Goal: Task Accomplishment & Management: Manage account settings

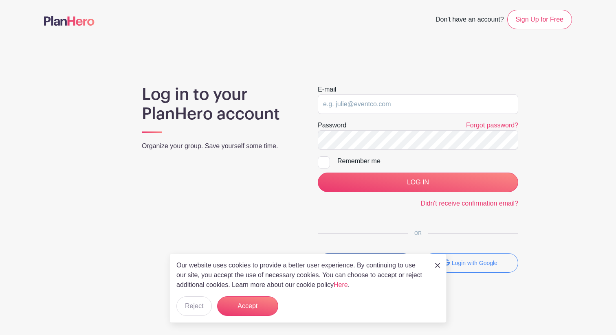
click at [505, 330] on com-1password-button at bounding box center [308, 330] width 616 height 0
type input "lewisgirls1719@gmail.com"
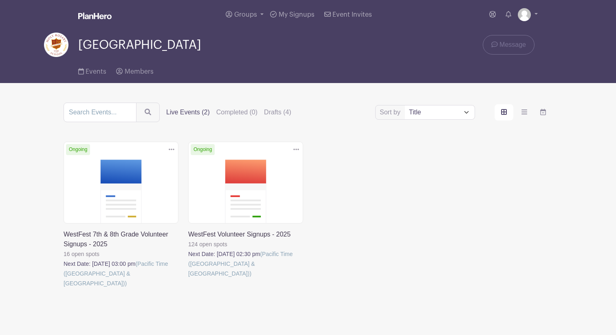
click at [64, 288] on link at bounding box center [64, 288] width 0 height 0
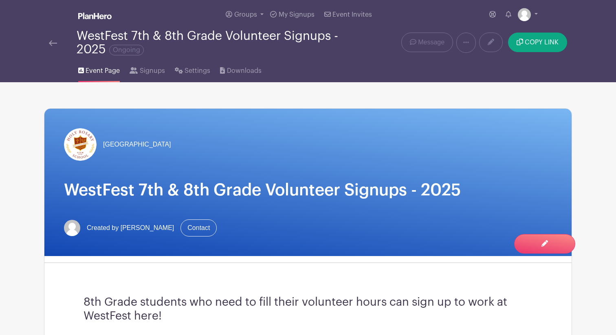
click at [245, 305] on div "8th Grade students who need to fill their volunteer hours can sign up to work a…" at bounding box center [308, 309] width 488 height 79
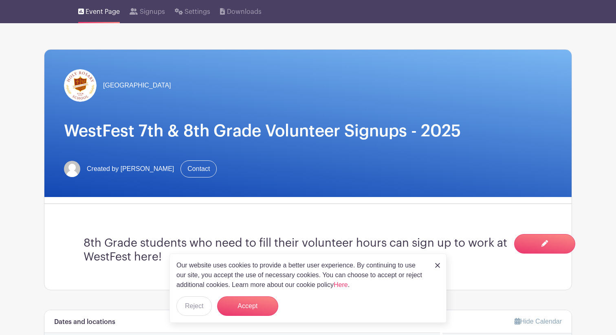
scroll to position [37, 0]
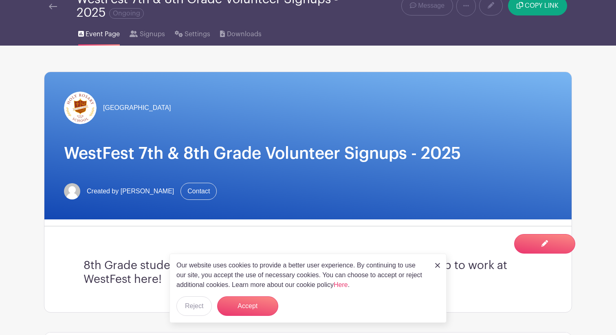
click at [50, 11] on div "WestFest 7th & 8th Grade Volunteer Signups - 2025 Ongoing" at bounding box center [198, 6] width 298 height 27
click at [51, 10] on link at bounding box center [53, 6] width 8 height 10
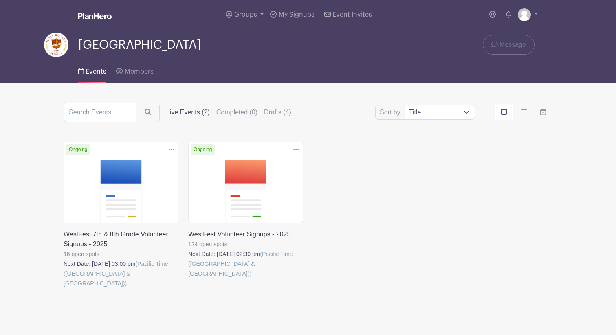
click at [188, 278] on link at bounding box center [188, 278] width 0 height 0
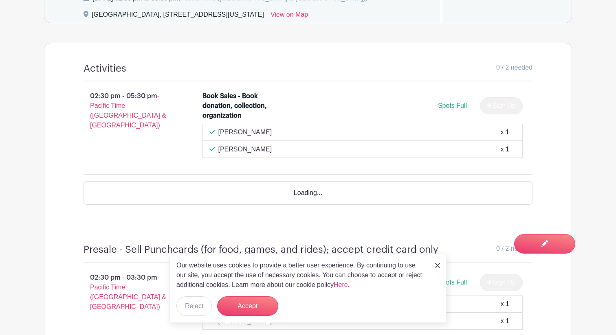
scroll to position [553, 0]
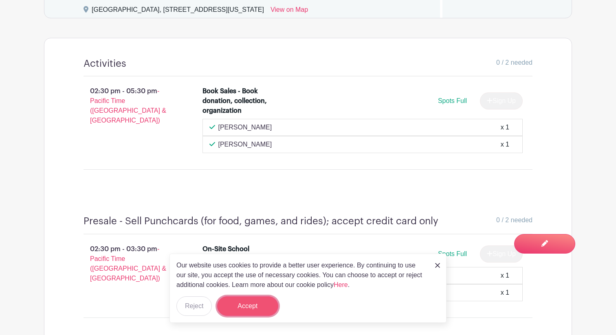
click at [254, 303] on button "Accept" at bounding box center [247, 306] width 61 height 20
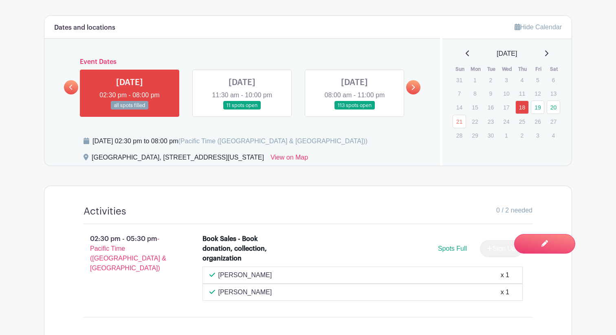
scroll to position [395, 0]
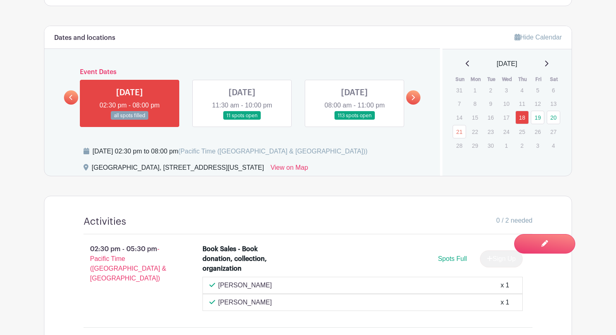
click at [354, 120] on link at bounding box center [354, 120] width 0 height 0
click at [556, 114] on link "20" at bounding box center [552, 117] width 13 height 13
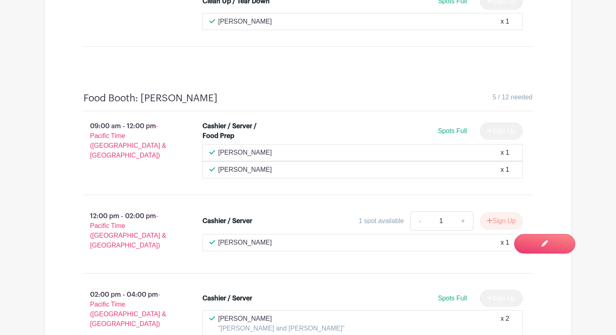
scroll to position [8546, 0]
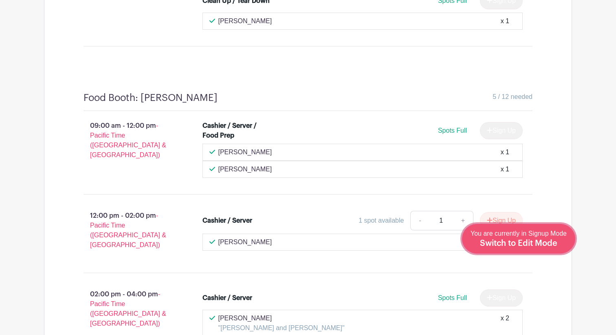
click at [559, 243] on div "You are currently in Signup Mode Switch to Edit Mode" at bounding box center [518, 239] width 96 height 20
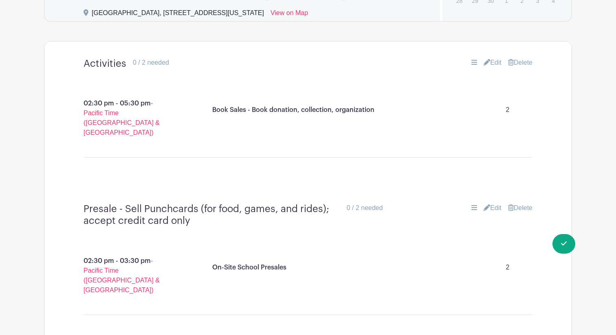
scroll to position [958, 0]
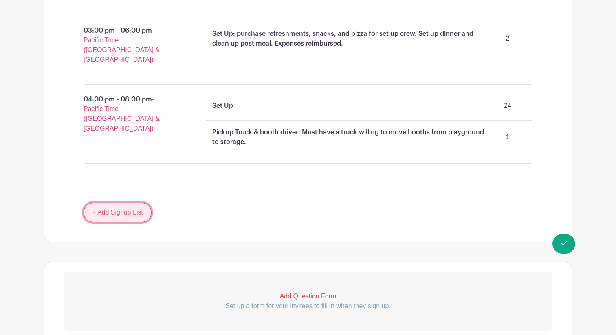
click at [113, 203] on link "+ Add Signup List" at bounding box center [117, 213] width 68 height 20
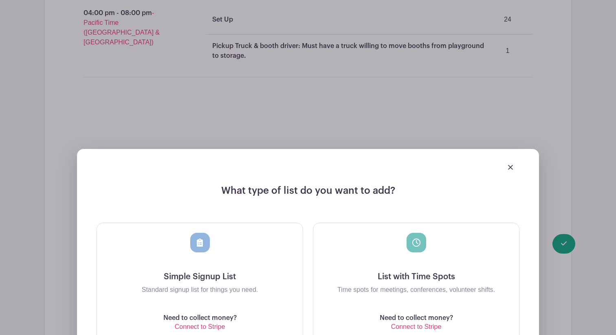
scroll to position [1046, 0]
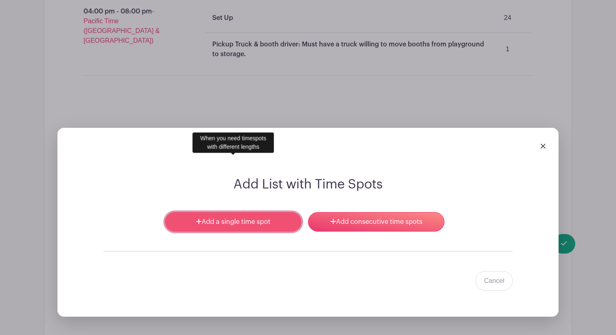
click at [273, 212] on link "Add a single time spot" at bounding box center [233, 222] width 136 height 20
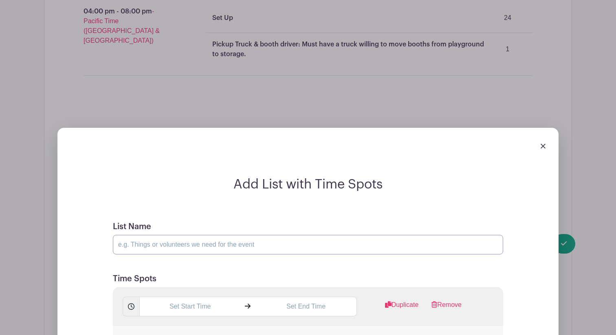
click at [172, 235] on input "List Name" at bounding box center [308, 245] width 390 height 20
type input "G"
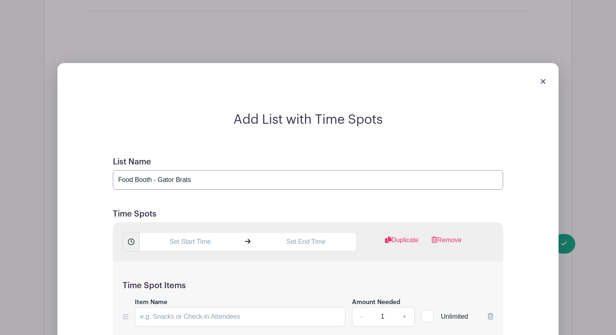
scroll to position [1180, 0]
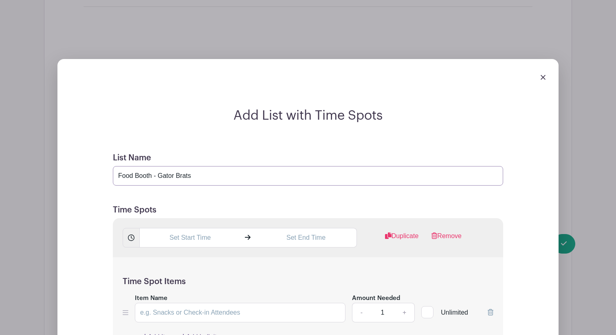
type input "Food Booth - Gator Brats"
click at [206, 228] on input "text" at bounding box center [189, 238] width 101 height 20
click at [154, 216] on div "09" at bounding box center [154, 217] width 26 height 15
click at [212, 234] on div "10" at bounding box center [214, 234] width 27 height 15
click at [211, 218] on div "53" at bounding box center [207, 217] width 26 height 15
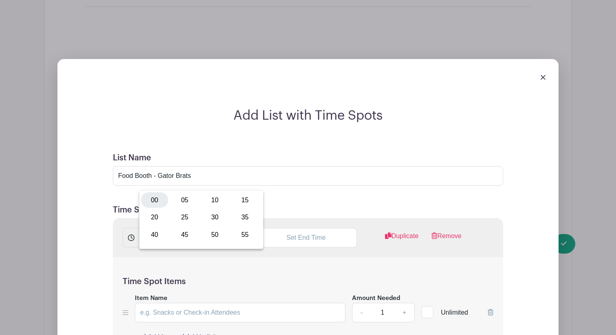
click at [153, 198] on div "00" at bounding box center [154, 200] width 27 height 15
type input "10:00 AM"
click at [291, 228] on input "text" at bounding box center [305, 238] width 101 height 20
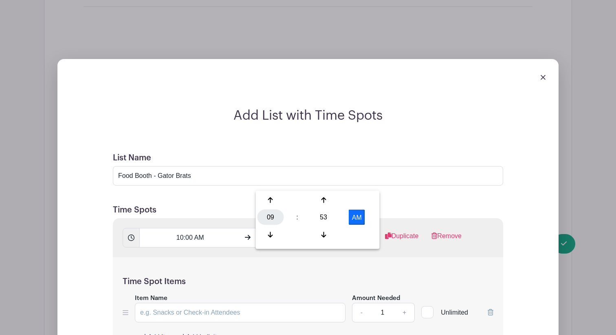
click at [267, 217] on div "09" at bounding box center [270, 217] width 26 height 15
click at [274, 198] on div "12" at bounding box center [270, 200] width 27 height 15
click at [325, 217] on div "53" at bounding box center [323, 217] width 26 height 15
click at [272, 197] on div "00" at bounding box center [270, 200] width 27 height 15
click at [357, 217] on button "AM" at bounding box center [357, 217] width 16 height 15
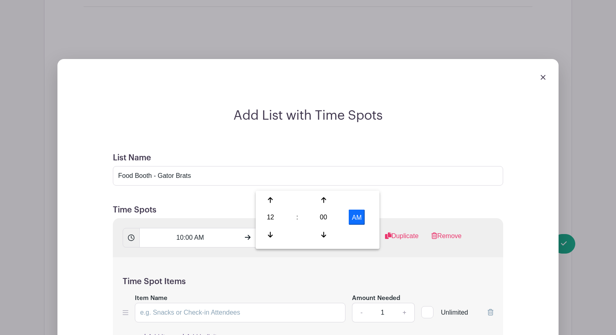
type input "12:00 PM"
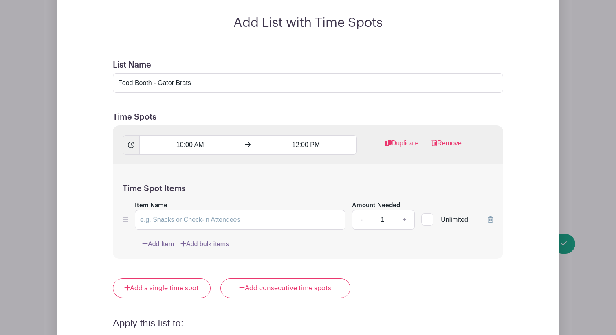
scroll to position [1274, 0]
click at [221, 210] on input "Item Name" at bounding box center [240, 220] width 211 height 20
type input "Server / Cashier"
click at [401, 138] on link "Duplicate" at bounding box center [402, 146] width 34 height 16
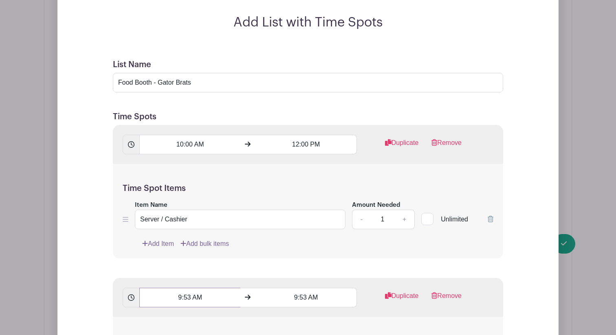
click at [190, 288] on input "9:53 AM" at bounding box center [189, 298] width 101 height 20
click at [156, 275] on div "09" at bounding box center [154, 277] width 26 height 15
click at [156, 261] on div "12" at bounding box center [154, 259] width 27 height 15
click at [211, 275] on div "54" at bounding box center [207, 277] width 26 height 15
click at [158, 259] on div "00" at bounding box center [154, 259] width 27 height 15
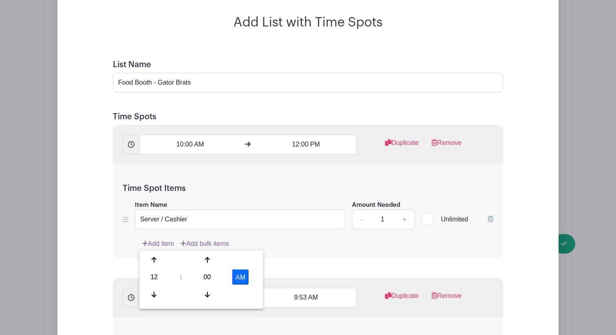
click at [241, 274] on button "AM" at bounding box center [240, 277] width 16 height 15
type input "12:00 PM"
click at [298, 288] on input "9:53 AM" at bounding box center [305, 298] width 101 height 20
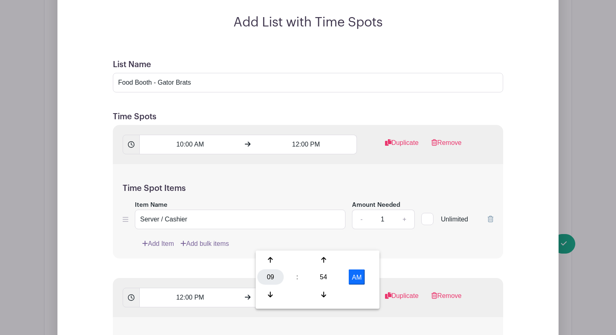
click at [270, 277] on div "09" at bounding box center [270, 277] width 26 height 15
click at [333, 255] on div "02" at bounding box center [331, 259] width 27 height 15
click at [327, 270] on div "54" at bounding box center [323, 277] width 26 height 15
click at [272, 259] on div "00" at bounding box center [270, 259] width 27 height 15
click at [363, 278] on button "AM" at bounding box center [357, 277] width 16 height 15
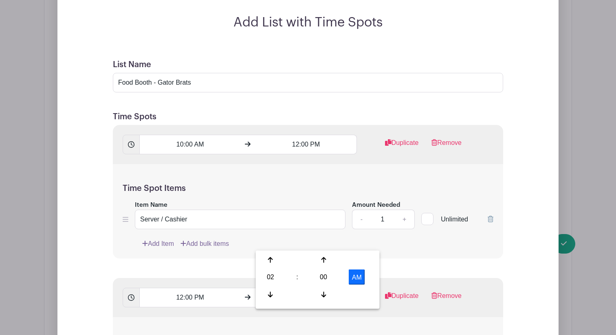
type input "2:00 PM"
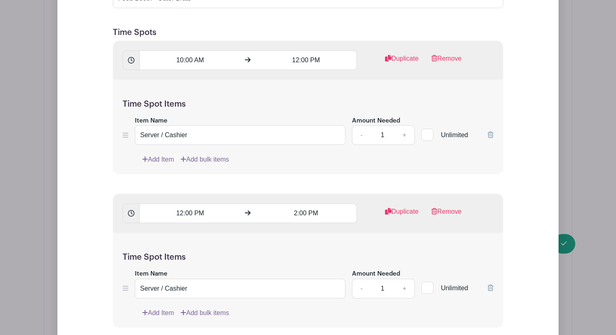
scroll to position [1344, 0]
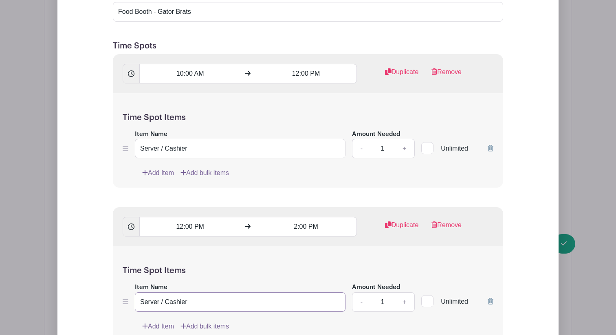
drag, startPoint x: 191, startPoint y: 244, endPoint x: 111, endPoint y: 235, distance: 80.4
click at [111, 235] on form "List Name Food Booth - Gator Brats Time Spots 10:00 AM 12:00 PM Duplicate Remov…" at bounding box center [308, 284] width 410 height 611
type input "Server"
click at [149, 322] on link "Add Item" at bounding box center [158, 327] width 32 height 10
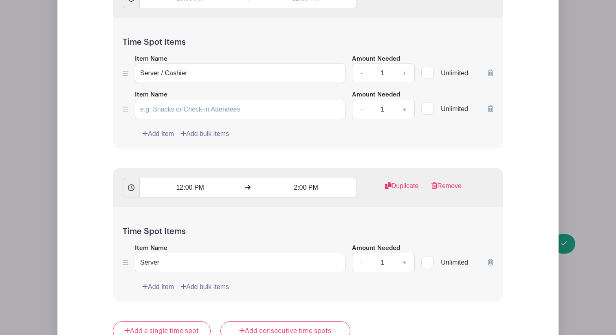
scroll to position [1375, 0]
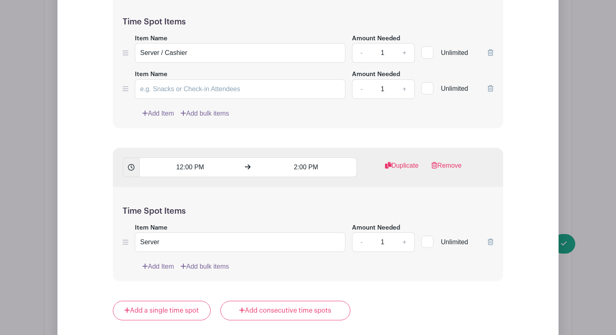
click at [491, 85] on icon at bounding box center [490, 88] width 6 height 7
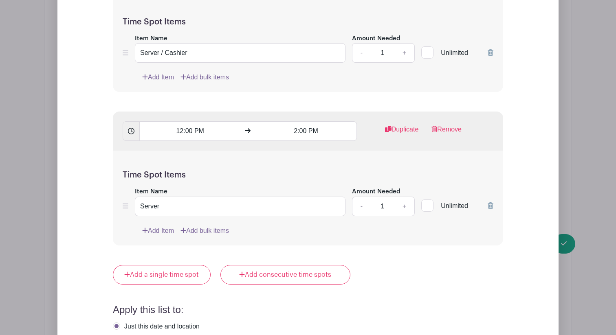
click at [160, 226] on link "Add Item" at bounding box center [158, 231] width 32 height 10
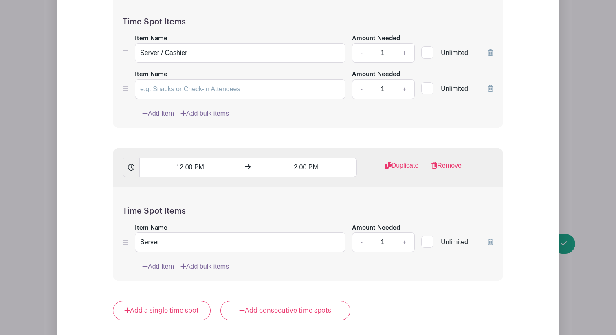
click at [159, 262] on link "Add Item" at bounding box center [158, 267] width 32 height 10
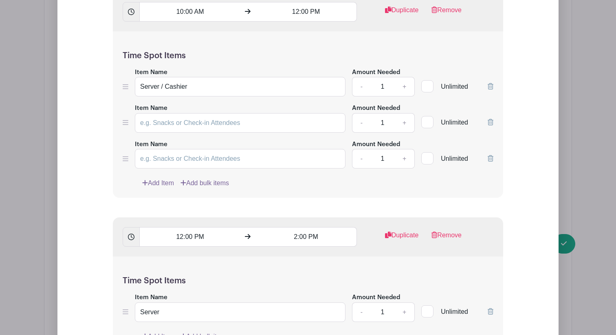
scroll to position [1329, 0]
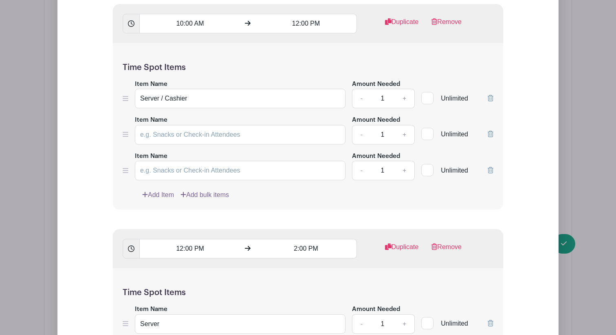
click at [489, 131] on icon at bounding box center [490, 134] width 6 height 7
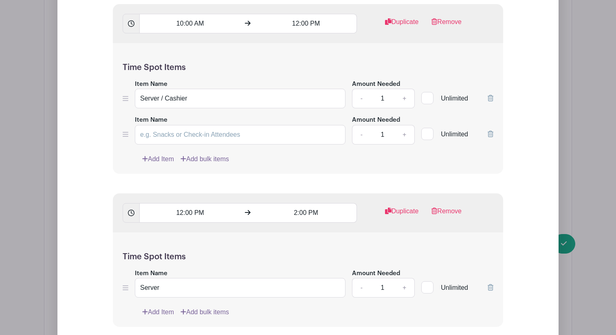
click at [489, 131] on icon at bounding box center [490, 134] width 6 height 7
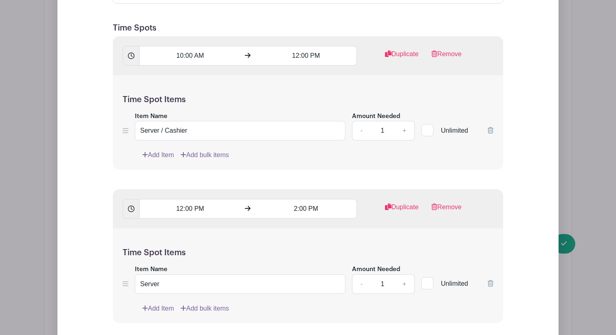
scroll to position [1298, 0]
click at [394, 202] on link "Duplicate" at bounding box center [402, 210] width 34 height 16
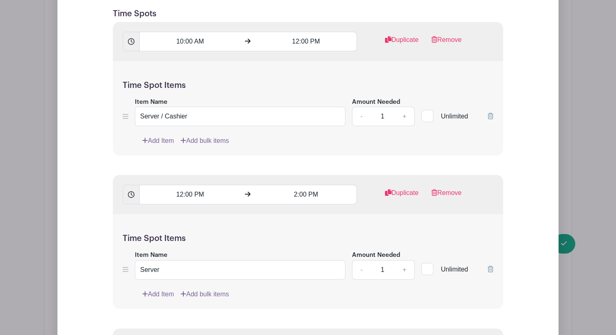
click at [161, 289] on link "Add Item" at bounding box center [158, 294] width 32 height 10
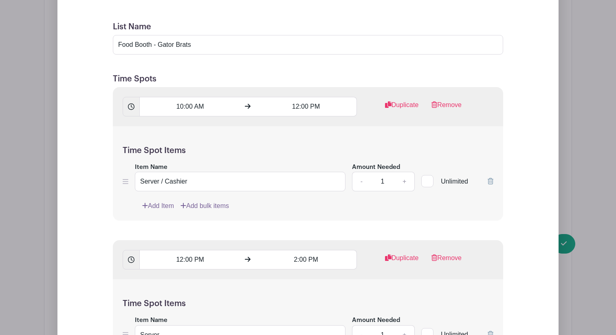
scroll to position [1311, 0]
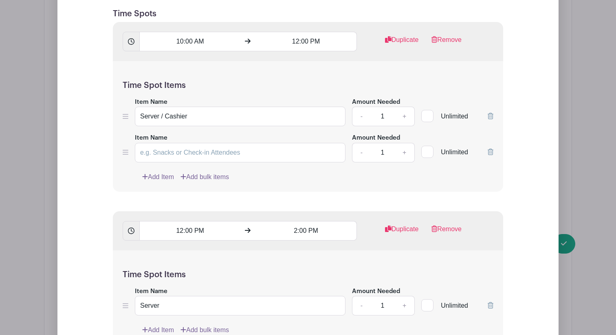
click at [490, 149] on icon at bounding box center [490, 152] width 6 height 7
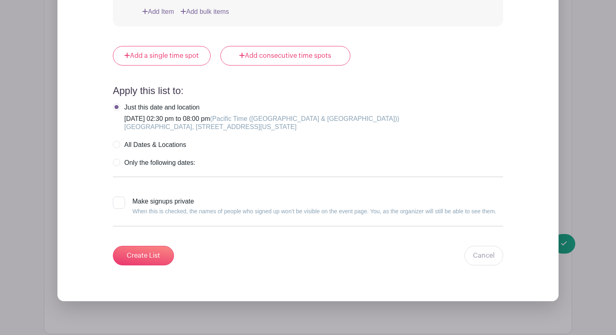
scroll to position [1768, 0]
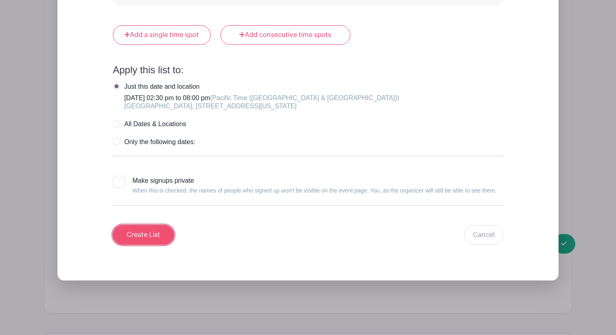
click at [150, 225] on input "Create List" at bounding box center [143, 235] width 61 height 20
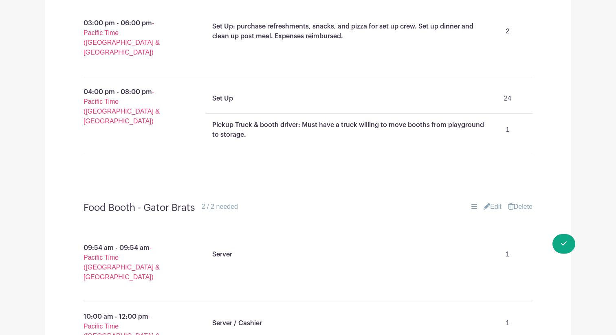
scroll to position [967, 0]
click at [489, 201] on link "Edit" at bounding box center [492, 206] width 18 height 10
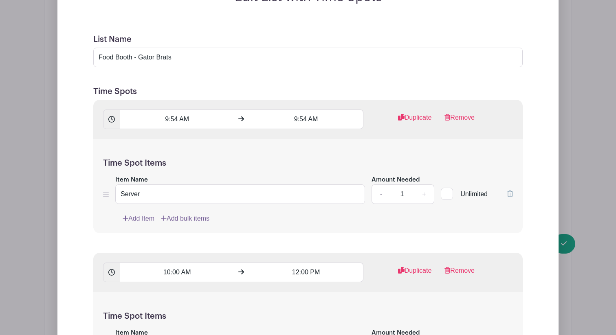
scroll to position [1239, 0]
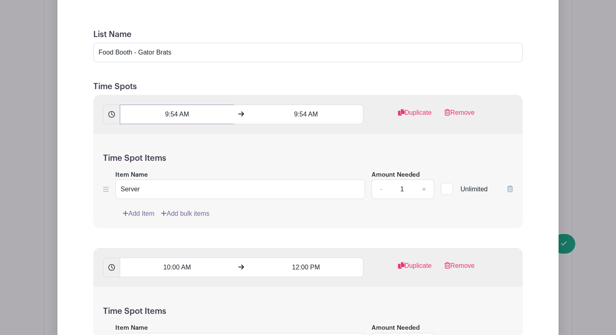
click at [177, 105] on input "9:54 AM" at bounding box center [177, 115] width 114 height 20
click at [133, 93] on div "09" at bounding box center [134, 93] width 26 height 15
click at [132, 79] on div "12" at bounding box center [134, 76] width 27 height 15
click at [188, 96] on div "54" at bounding box center [187, 93] width 26 height 15
click at [132, 73] on div "00" at bounding box center [134, 76] width 27 height 15
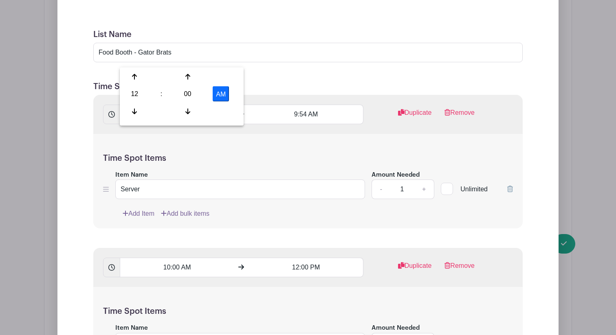
click at [218, 93] on button "AM" at bounding box center [221, 93] width 16 height 15
type input "12:00 PM"
click at [298, 105] on input "9:54 AM" at bounding box center [306, 115] width 114 height 20
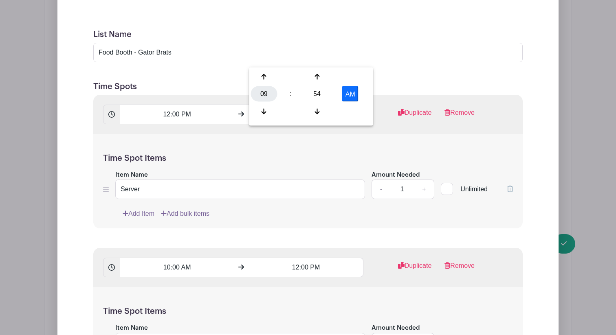
click at [265, 91] on div "09" at bounding box center [264, 93] width 26 height 15
click at [326, 72] on div "02" at bounding box center [324, 76] width 27 height 15
click at [319, 96] on div "54" at bounding box center [317, 93] width 26 height 15
click at [261, 78] on div "00" at bounding box center [264, 76] width 27 height 15
click at [349, 93] on button "AM" at bounding box center [350, 93] width 16 height 15
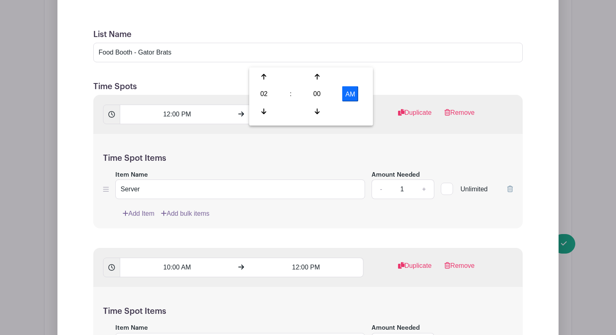
type input "2:00 PM"
click at [398, 134] on div "Time Spot Items Item Name Server Amount Needed - 1 + Unlimited Add Item Add bul…" at bounding box center [307, 181] width 429 height 95
click at [150, 209] on link "Add Item" at bounding box center [139, 214] width 32 height 10
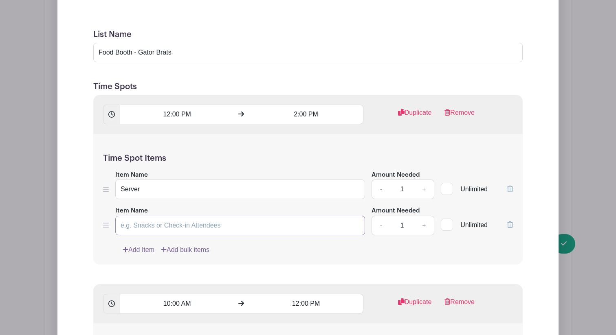
click at [148, 216] on input "Item Name" at bounding box center [240, 226] width 250 height 20
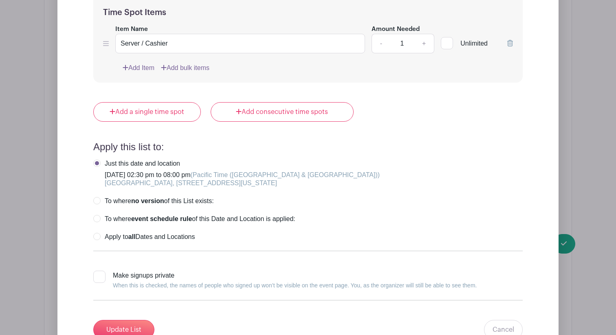
scroll to position [1579, 0]
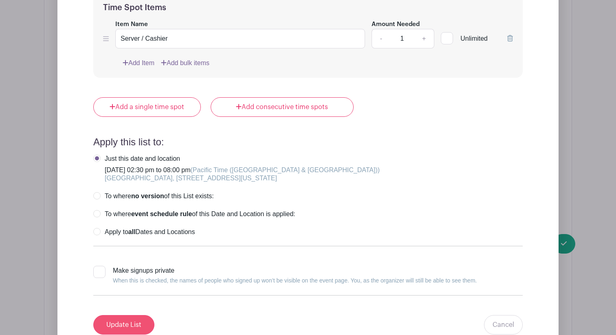
type input "Cashier"
click at [114, 315] on input "Update List" at bounding box center [123, 325] width 61 height 20
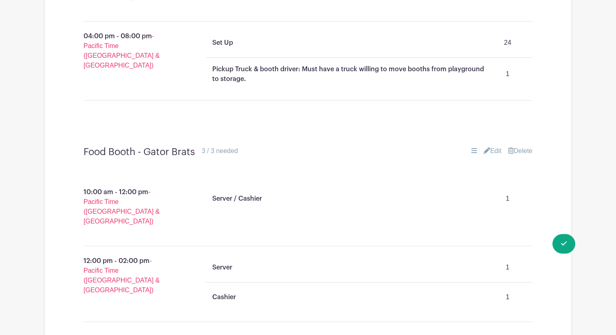
scroll to position [1016, 0]
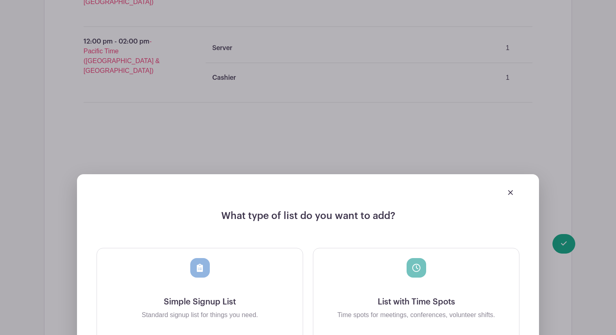
scroll to position [1235, 0]
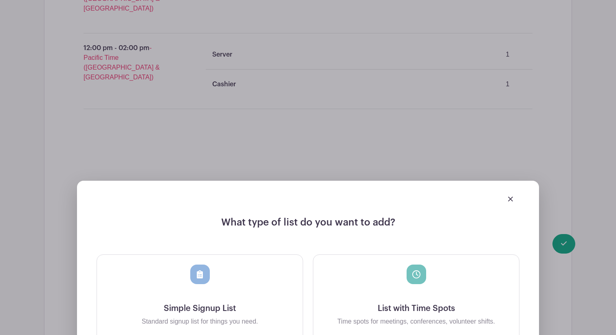
click at [512, 197] on img at bounding box center [510, 199] width 5 height 5
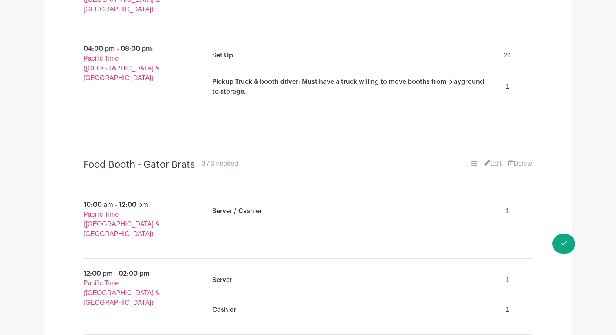
scroll to position [1002, 0]
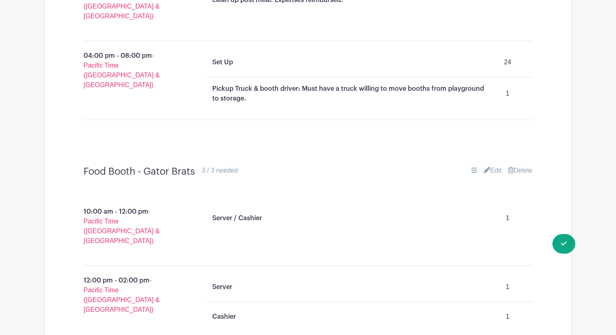
click at [489, 166] on link "Edit" at bounding box center [492, 171] width 18 height 10
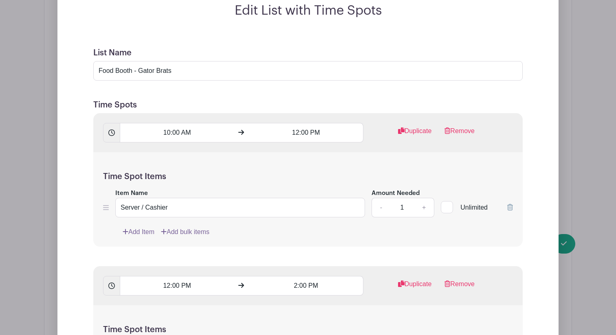
scroll to position [1212, 0]
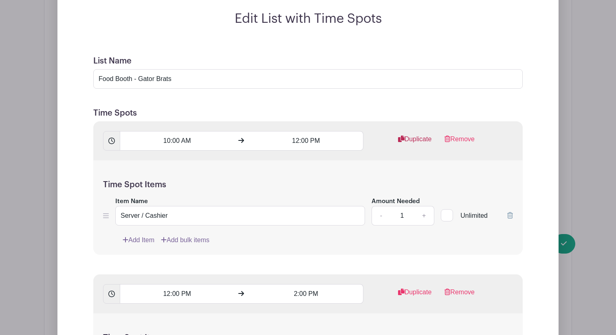
click at [423, 134] on link "Duplicate" at bounding box center [415, 142] width 34 height 16
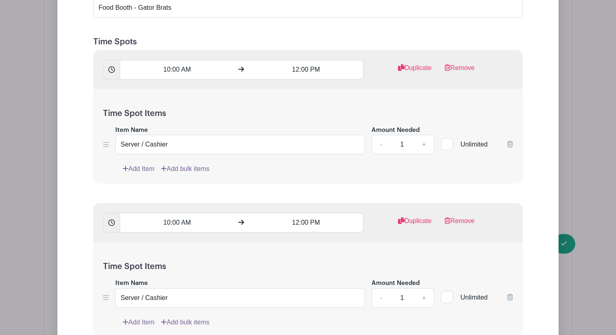
scroll to position [1284, 0]
click at [188, 212] on input "10:00 AM" at bounding box center [177, 222] width 114 height 20
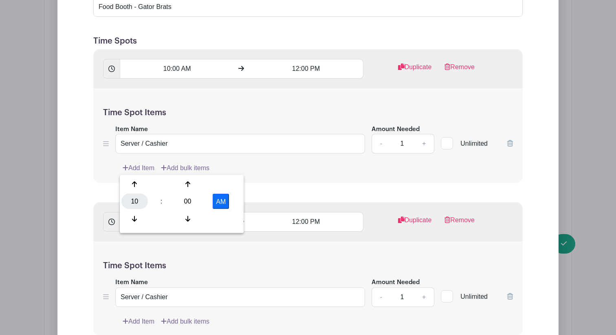
click at [133, 204] on div "10" at bounding box center [134, 201] width 26 height 15
click at [132, 217] on div "08" at bounding box center [134, 218] width 27 height 15
click at [218, 200] on button "AM" at bounding box center [221, 201] width 16 height 15
type input "8:00 PM"
click at [297, 212] on input "12:00 PM" at bounding box center [306, 222] width 114 height 20
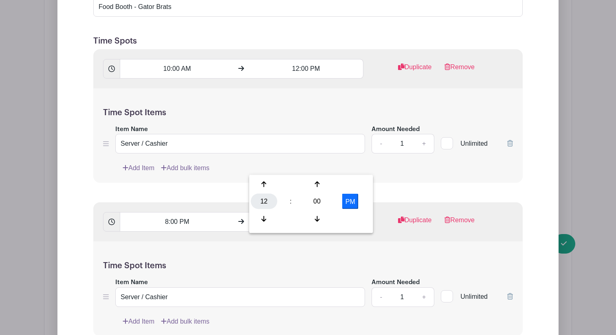
click at [268, 200] on div "12" at bounding box center [264, 201] width 26 height 15
click at [353, 218] on div "11" at bounding box center [354, 218] width 27 height 15
type input "11:00 PM"
click at [353, 202] on div "8:00 PM 11:00 PM Duplicate Remove" at bounding box center [307, 221] width 429 height 39
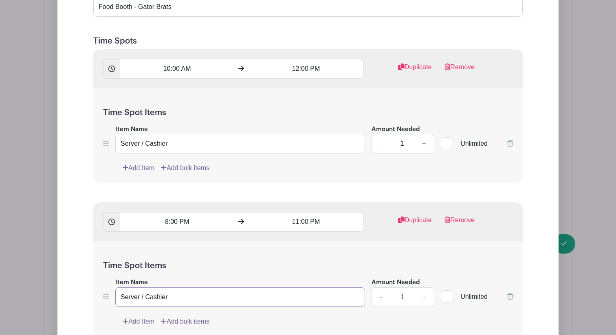
drag, startPoint x: 177, startPoint y: 242, endPoint x: 118, endPoint y: 240, distance: 59.1
click at [118, 287] on input "Server / Cashier" at bounding box center [240, 297] width 250 height 20
paste input "server/cashier/clean up"
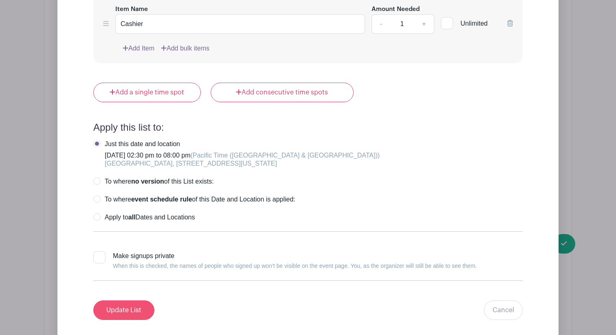
type input "server/cashier/clean up"
click at [133, 300] on input "Update List" at bounding box center [123, 310] width 61 height 20
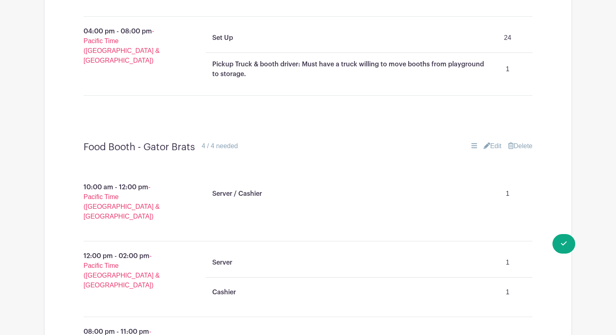
scroll to position [1023, 0]
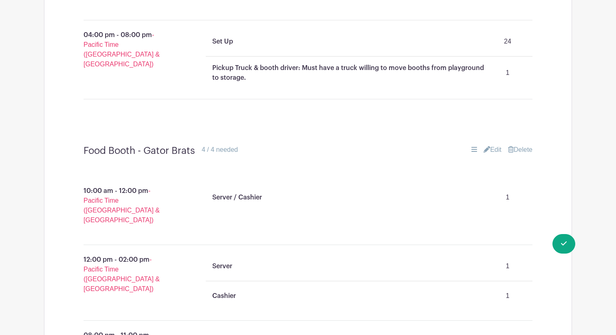
click at [489, 145] on link "Edit" at bounding box center [492, 150] width 18 height 10
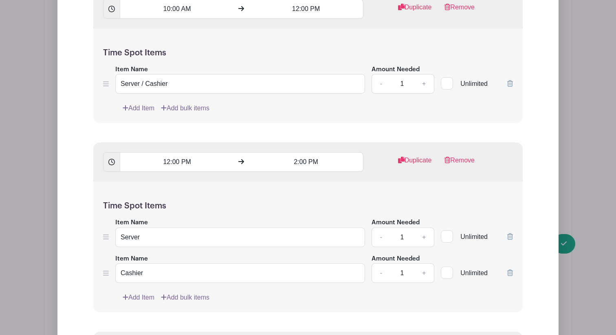
scroll to position [1349, 0]
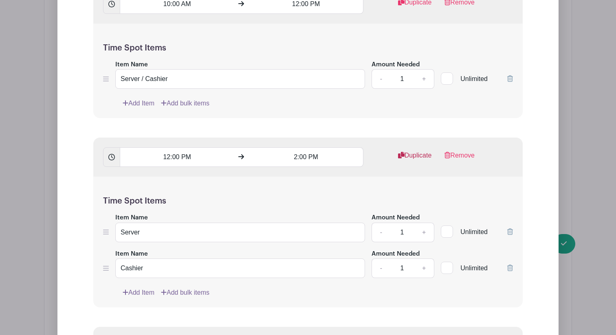
click at [421, 151] on link "Duplicate" at bounding box center [415, 159] width 34 height 16
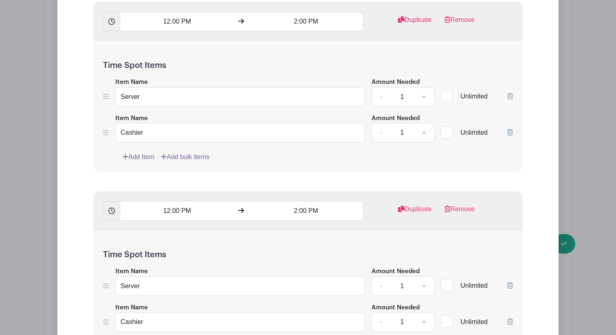
scroll to position [1486, 0]
click at [171, 200] on input "12:00 PM" at bounding box center [177, 210] width 114 height 20
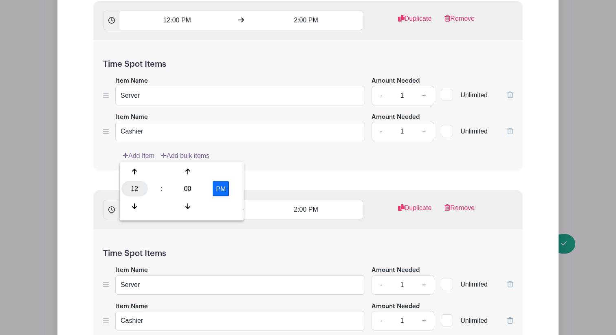
click at [135, 187] on div "12" at bounding box center [134, 188] width 26 height 15
click at [194, 169] on div "02" at bounding box center [195, 171] width 27 height 15
type input "2:00 PM"
click at [298, 200] on input "2:00 PM" at bounding box center [306, 210] width 114 height 20
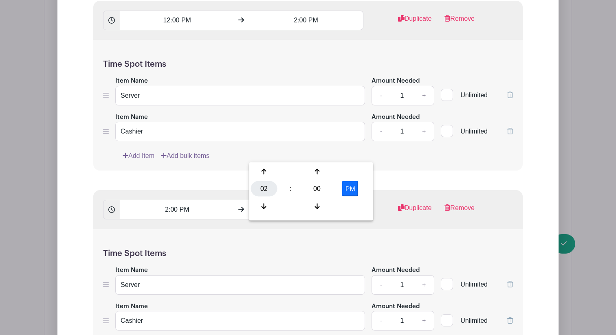
click at [265, 182] on div "02" at bounding box center [264, 188] width 26 height 15
click at [264, 192] on div "04" at bounding box center [264, 188] width 27 height 15
type input "4:00 PM"
click at [405, 229] on div "Time Spot Items Item Name Server Amount Needed - 1 + Unlimited Item Name Cashie…" at bounding box center [307, 294] width 429 height 131
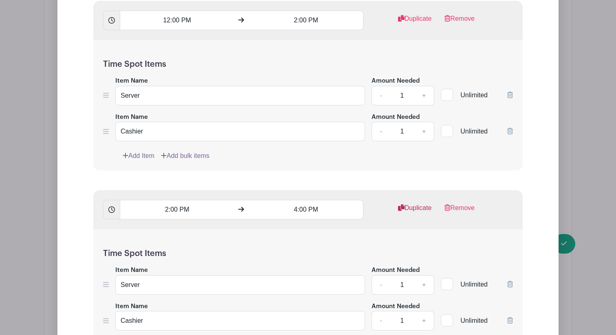
click at [415, 203] on link "Duplicate" at bounding box center [415, 211] width 34 height 16
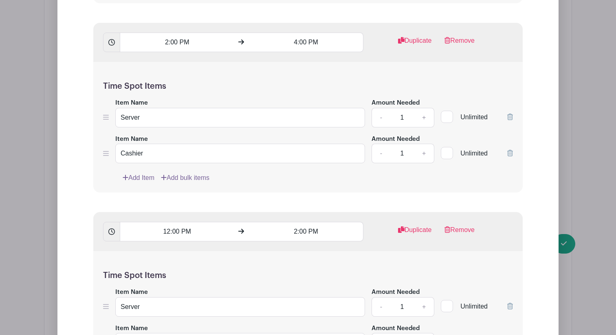
scroll to position [1654, 0]
click at [167, 221] on input "12:00 PM" at bounding box center [177, 231] width 114 height 20
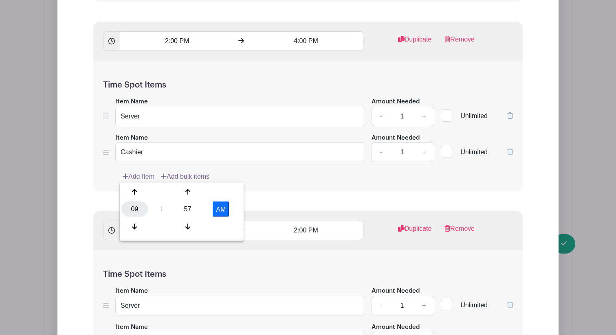
click at [136, 210] on div "09" at bounding box center [134, 209] width 26 height 15
click at [137, 209] on div "04" at bounding box center [134, 209] width 27 height 15
click at [184, 209] on div "57" at bounding box center [187, 209] width 26 height 15
click at [139, 189] on div "00" at bounding box center [134, 191] width 27 height 15
type input "4:00 AM"
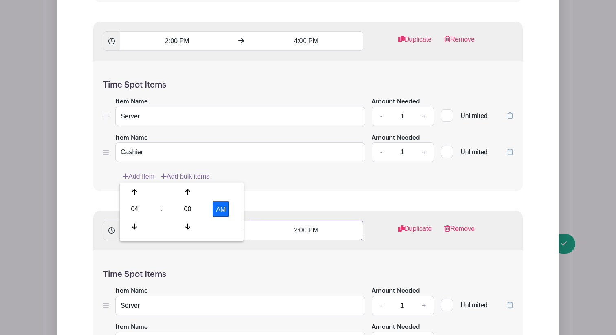
click at [297, 221] on input "2:00 PM" at bounding box center [306, 231] width 114 height 20
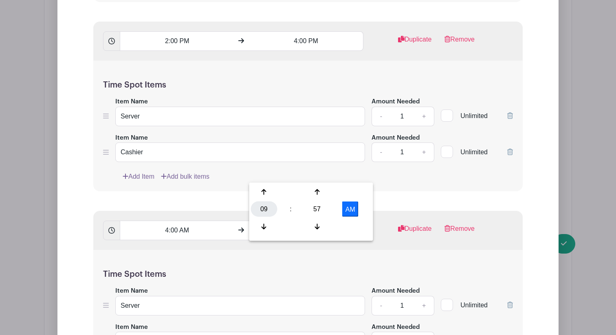
click at [264, 207] on div "09" at bounding box center [264, 209] width 26 height 15
click at [327, 209] on div "06" at bounding box center [324, 209] width 27 height 15
click at [317, 204] on div "57" at bounding box center [317, 209] width 26 height 15
click at [265, 190] on div "00" at bounding box center [264, 191] width 27 height 15
type input "6:00 AM"
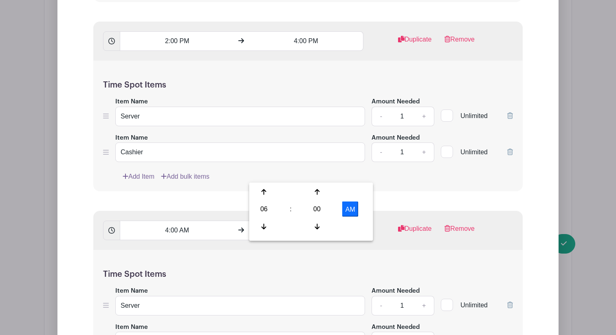
click at [363, 145] on form "List Name Food Booth - Gator Brats Time Spots 10:00 AM 12:00 PM Duplicate Remov…" at bounding box center [307, 202] width 449 height 1197
click at [184, 221] on input "4:00 AM" at bounding box center [177, 231] width 114 height 20
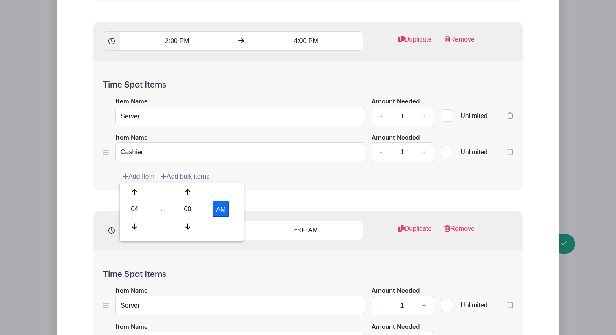
click at [214, 204] on button "AM" at bounding box center [221, 209] width 16 height 15
type input "4:00 PM"
click at [316, 221] on input "6:00 AM" at bounding box center [306, 231] width 114 height 20
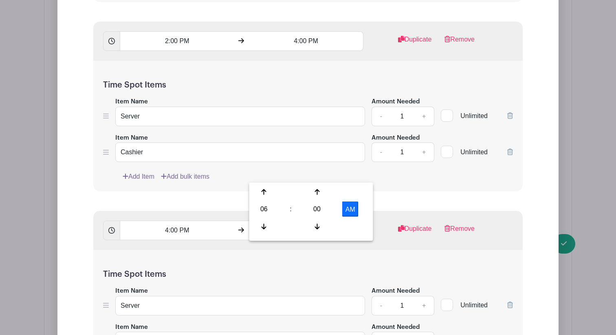
click at [351, 210] on button "AM" at bounding box center [350, 209] width 16 height 15
type input "6:00 PM"
click at [386, 153] on form "List Name Food Booth - Gator Brats Time Spots 10:00 AM 12:00 PM Duplicate Remov…" at bounding box center [307, 202] width 449 height 1197
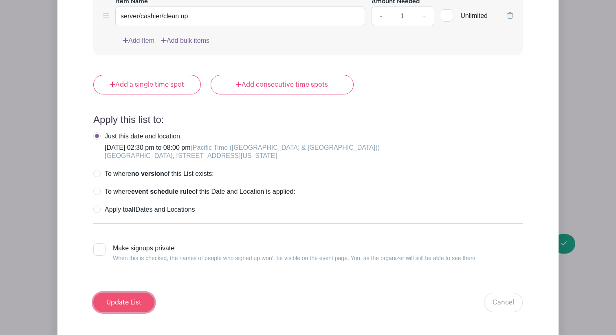
click at [102, 293] on input "Update List" at bounding box center [123, 303] width 61 height 20
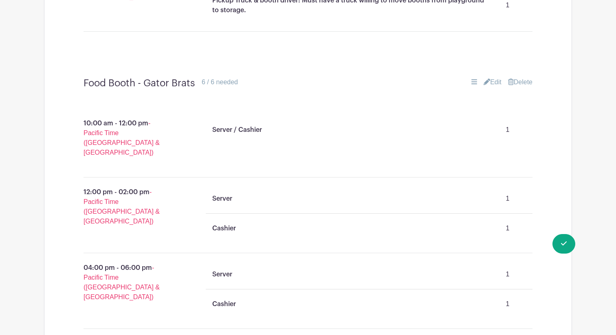
scroll to position [1105, 0]
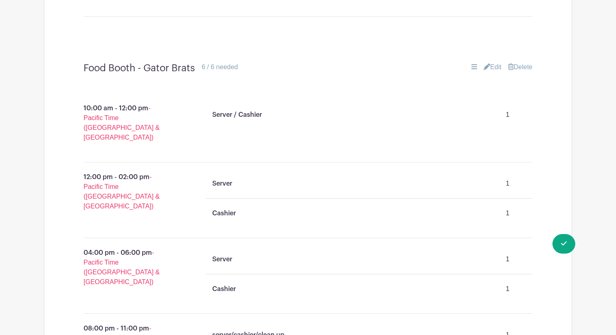
click at [494, 62] on link "Edit" at bounding box center [492, 67] width 18 height 10
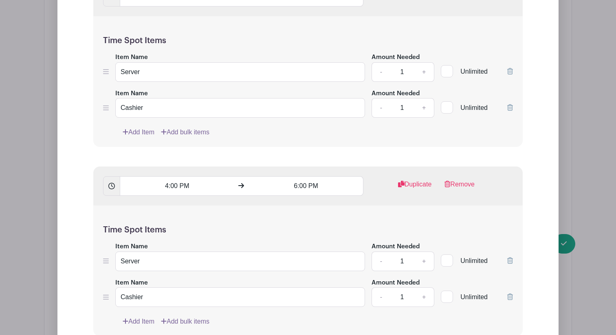
scroll to position [1504, 0]
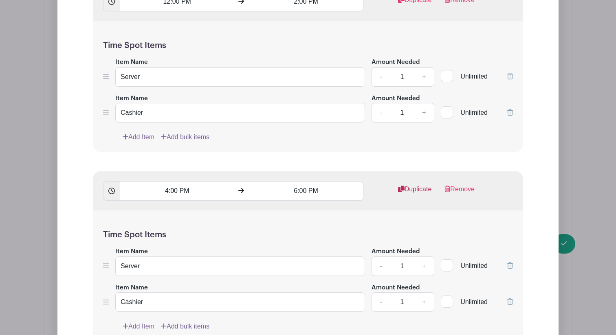
click at [423, 184] on link "Duplicate" at bounding box center [415, 192] width 34 height 16
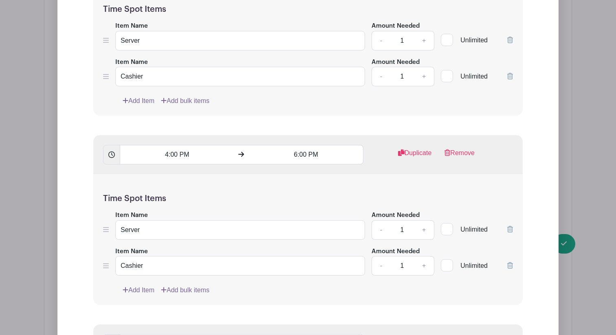
scroll to position [1732, 0]
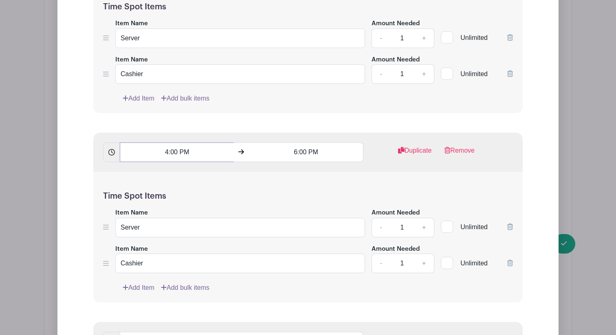
click at [166, 143] on input "4:00 PM" at bounding box center [177, 153] width 114 height 20
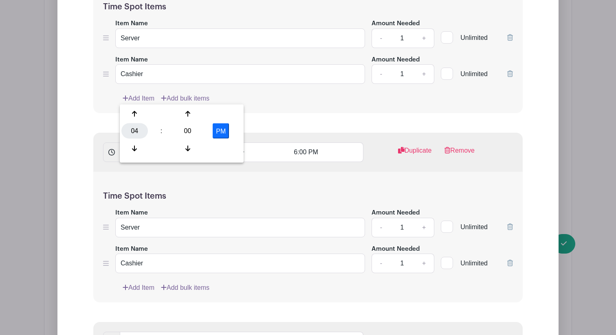
click at [136, 132] on div "04" at bounding box center [134, 130] width 26 height 15
click at [197, 110] on div "02" at bounding box center [195, 113] width 27 height 15
type input "2:00 PM"
click at [300, 143] on input "6:00 PM" at bounding box center [306, 153] width 114 height 20
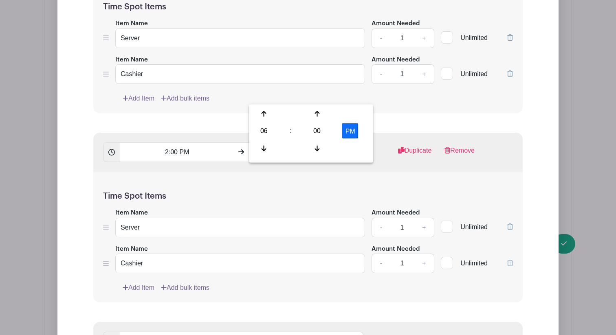
click at [292, 143] on input "6:00 PM" at bounding box center [306, 153] width 114 height 20
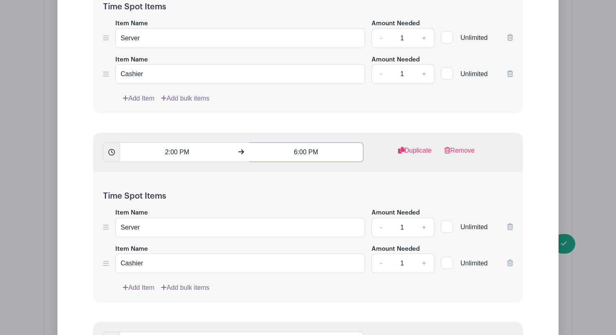
click at [297, 143] on input "6:00 PM" at bounding box center [306, 153] width 114 height 20
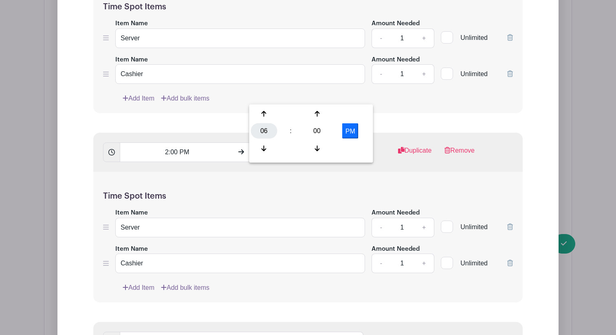
click at [270, 129] on div "06" at bounding box center [264, 130] width 26 height 15
click at [267, 131] on div "04" at bounding box center [264, 130] width 27 height 15
type input "4:00 PM"
click at [430, 172] on div "Time Spot Items Item Name Server Amount Needed - 1 + Unlimited Item Name Cashie…" at bounding box center [307, 237] width 429 height 131
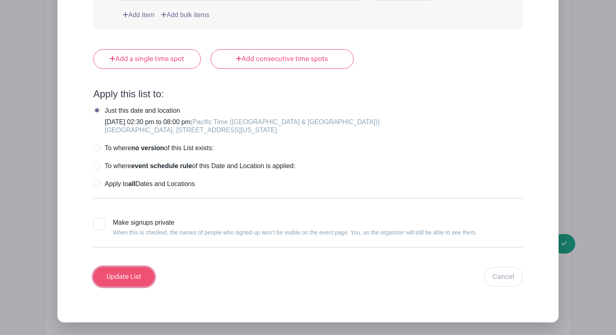
click at [139, 267] on input "Update List" at bounding box center [123, 277] width 61 height 20
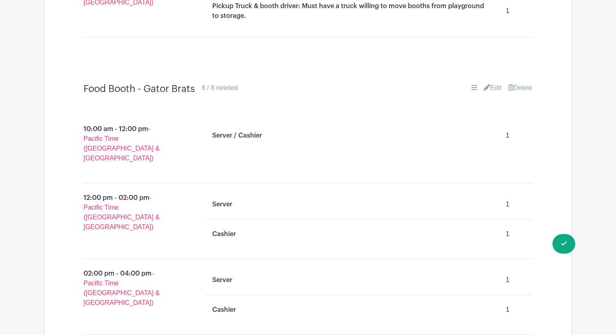
scroll to position [1072, 0]
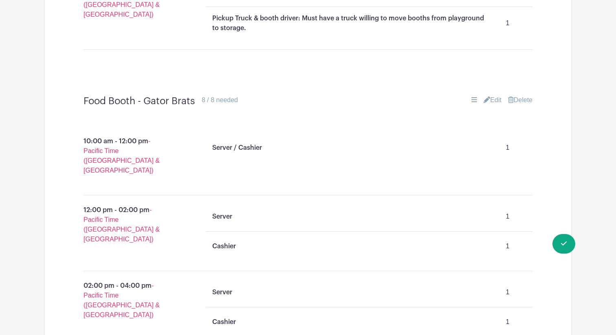
click at [489, 95] on link "Edit" at bounding box center [492, 100] width 18 height 10
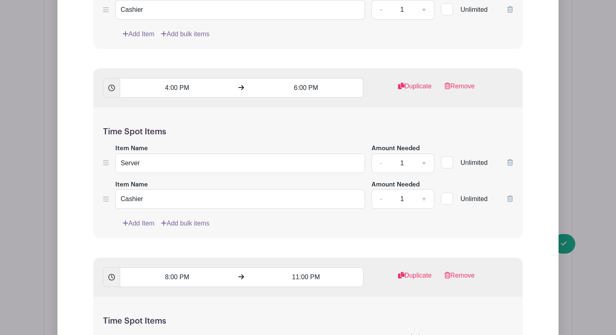
scroll to position [1798, 0]
click at [422, 81] on link "Duplicate" at bounding box center [415, 89] width 34 height 16
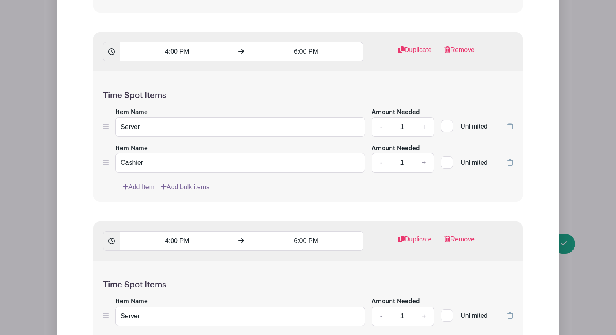
scroll to position [1839, 0]
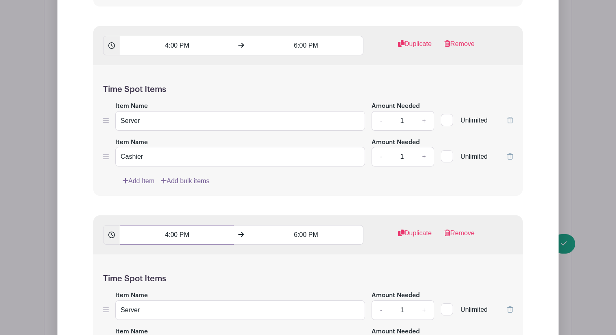
click at [168, 225] on input "4:00 PM" at bounding box center [177, 235] width 114 height 20
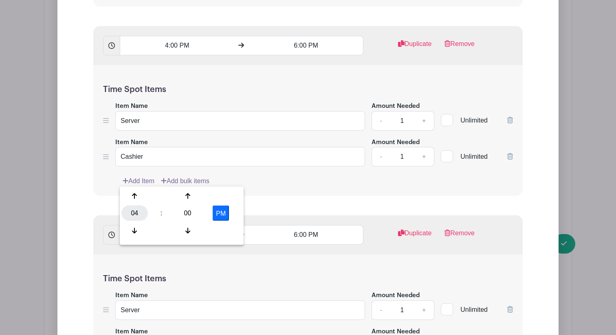
click at [132, 211] on div "04" at bounding box center [134, 213] width 26 height 15
click at [192, 214] on div "06" at bounding box center [195, 213] width 27 height 15
type input "6:00 PM"
click at [300, 225] on input "6:00 PM" at bounding box center [306, 235] width 114 height 20
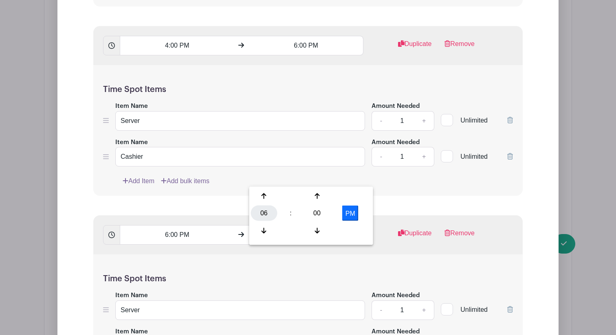
click at [262, 214] on div "06" at bounding box center [264, 213] width 26 height 15
click at [258, 233] on div "08" at bounding box center [264, 230] width 27 height 15
type input "8:00 PM"
click at [428, 254] on div "Time Spot Items Item Name Server Amount Needed - 1 + Unlimited Item Name Cashie…" at bounding box center [307, 319] width 429 height 131
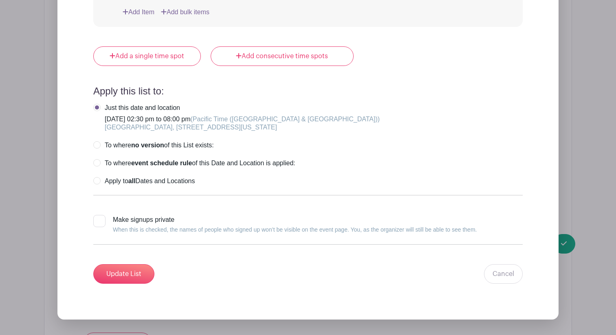
scroll to position [2364, 0]
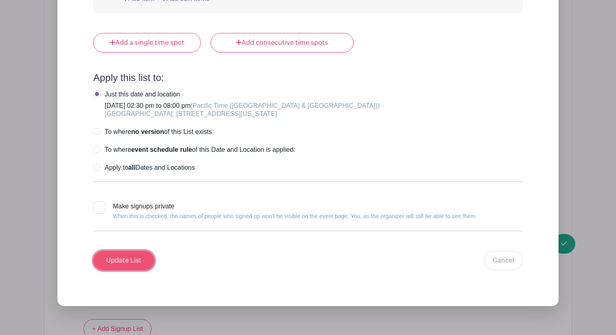
click at [136, 251] on input "Update List" at bounding box center [123, 261] width 61 height 20
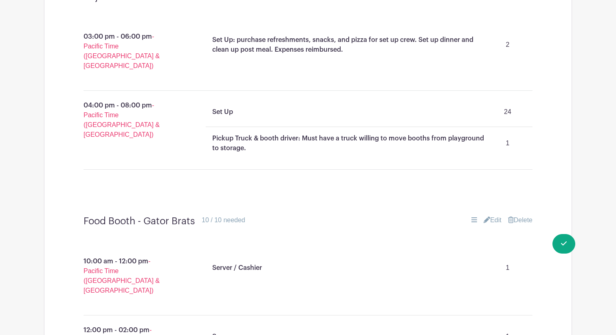
scroll to position [932, 0]
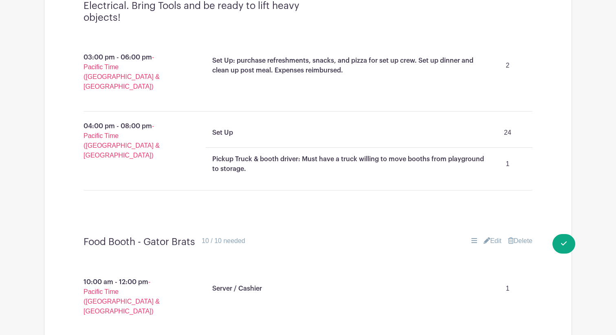
click at [488, 236] on link "Edit" at bounding box center [492, 241] width 18 height 10
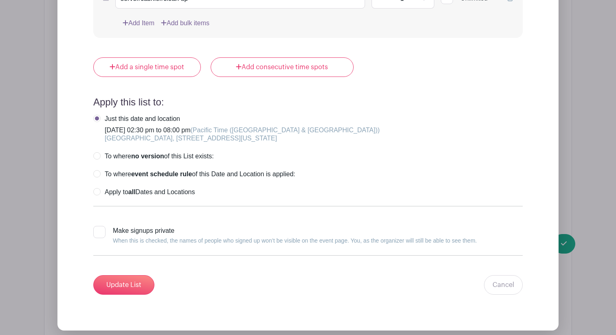
scroll to position [2336, 0]
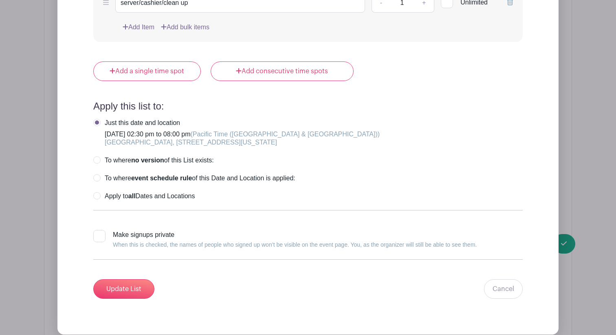
click at [160, 119] on label "Just this date and location Thursday, September 18, 2025 at 02:30 pm to 08:00 p…" at bounding box center [236, 133] width 286 height 28
click at [99, 192] on label "Apply to all Dates and Locations" at bounding box center [143, 196] width 101 height 8
radio input "true"
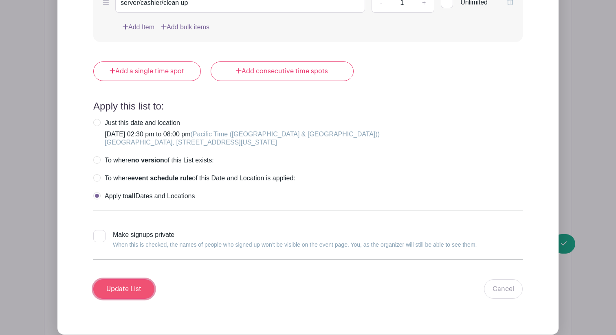
click at [141, 279] on input "Update List" at bounding box center [123, 289] width 61 height 20
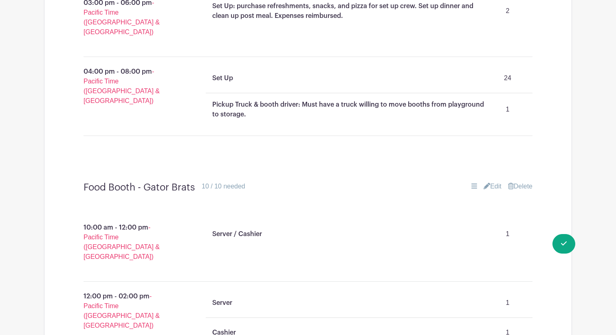
scroll to position [976, 0]
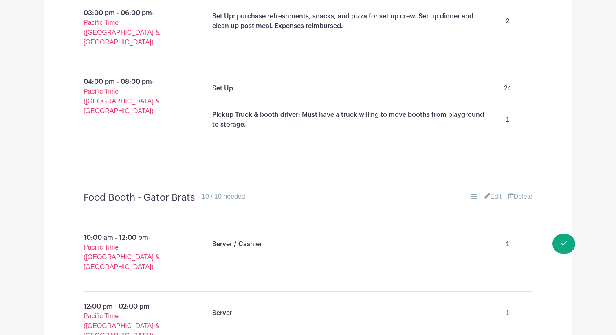
click at [524, 192] on link "Delete" at bounding box center [520, 197] width 24 height 10
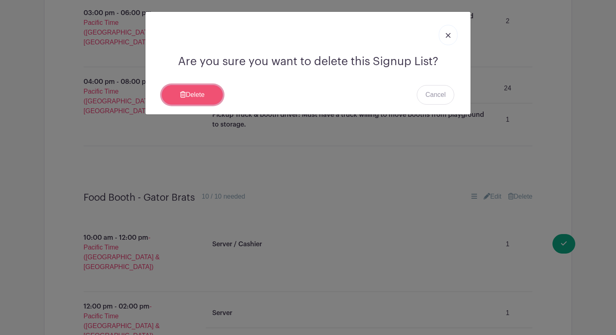
click at [196, 98] on link "Delete" at bounding box center [192, 95] width 61 height 20
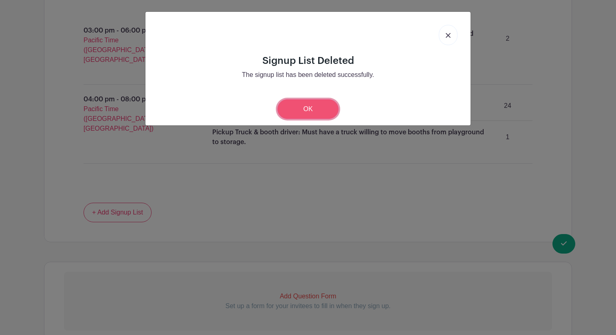
click at [325, 110] on link "OK" at bounding box center [307, 109] width 61 height 20
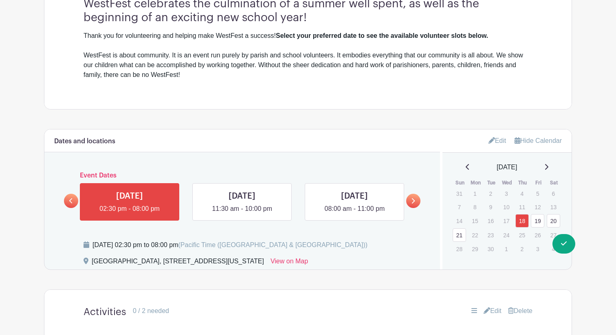
scroll to position [325, 0]
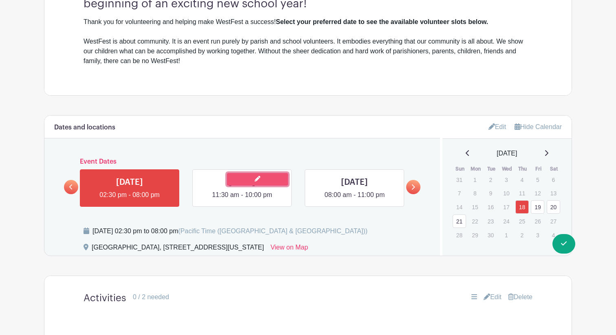
click at [262, 185] on link at bounding box center [257, 179] width 61 height 13
click at [261, 182] on link at bounding box center [257, 179] width 61 height 13
click at [242, 200] on link at bounding box center [242, 200] width 0 height 0
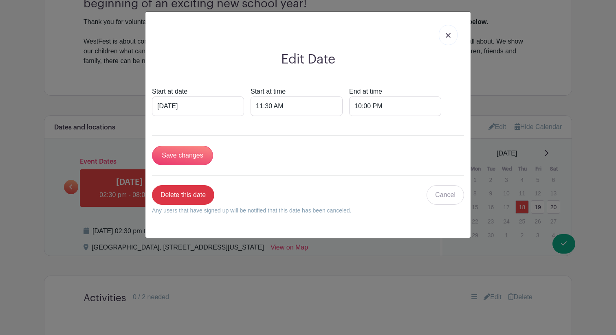
click at [251, 197] on p "Delete this date" at bounding box center [252, 195] width 200 height 20
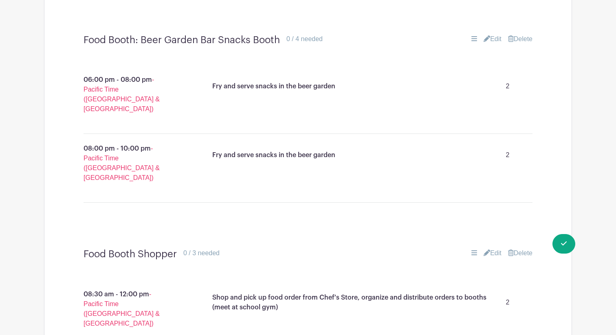
scroll to position [5025, 0]
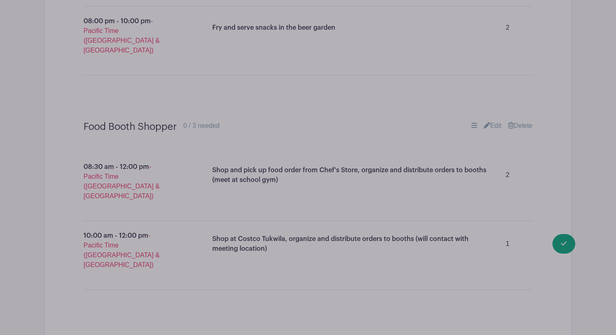
scroll to position [5159, 0]
drag, startPoint x: 175, startPoint y: 197, endPoint x: 107, endPoint y: 189, distance: 68.0
type input "S"
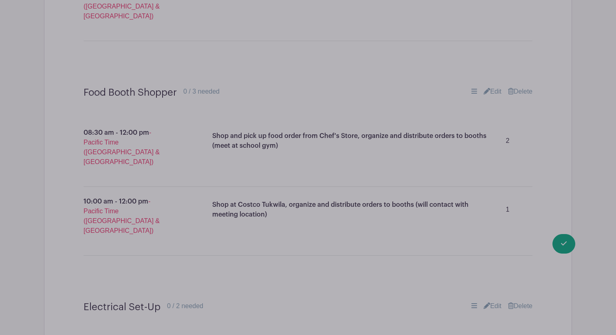
scroll to position [5198, 0]
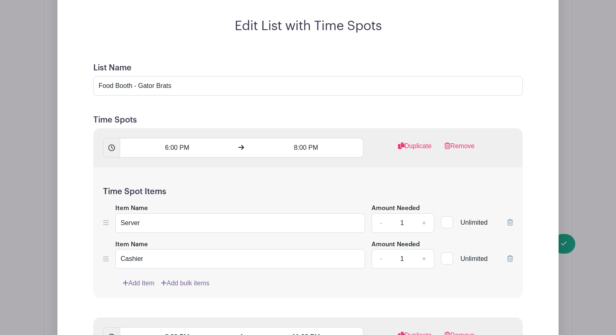
scroll to position [5685, 0]
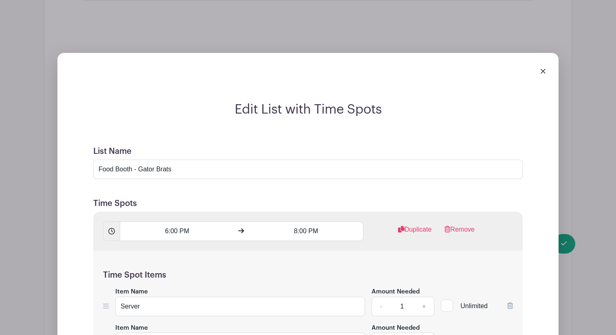
scroll to position [5598, 0]
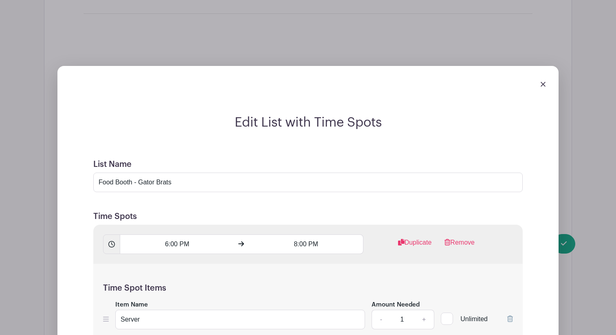
scroll to position [5581, 0]
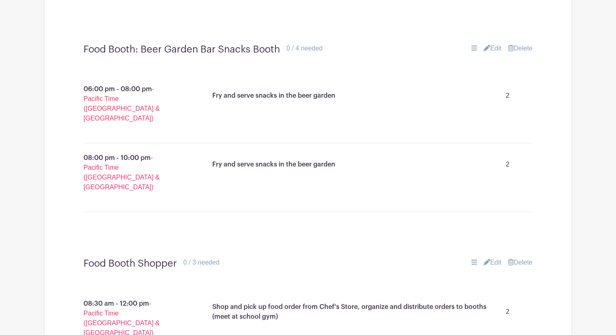
scroll to position [4972, 0]
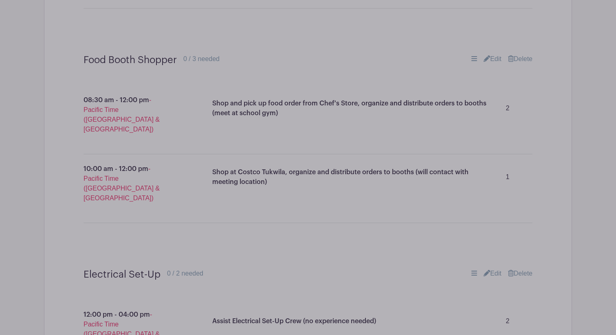
scroll to position [5201, 0]
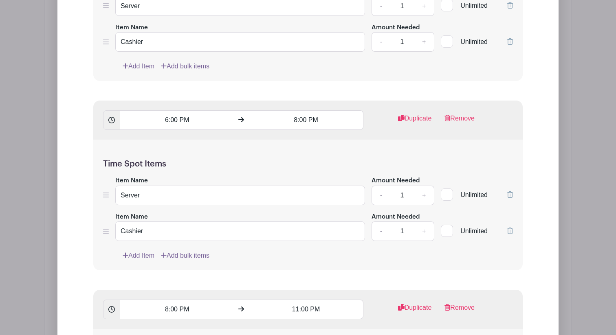
scroll to position [5951, 0]
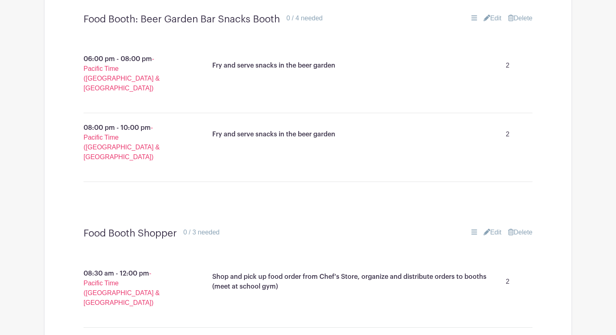
scroll to position [5075, 0]
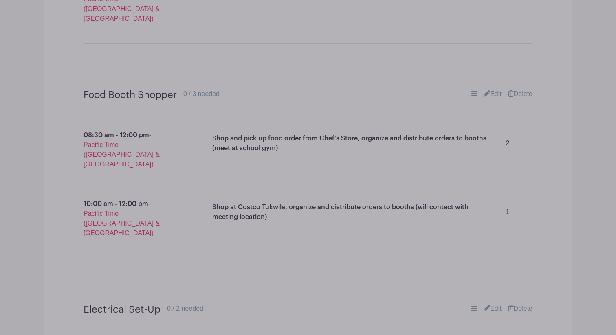
scroll to position [5203, 0]
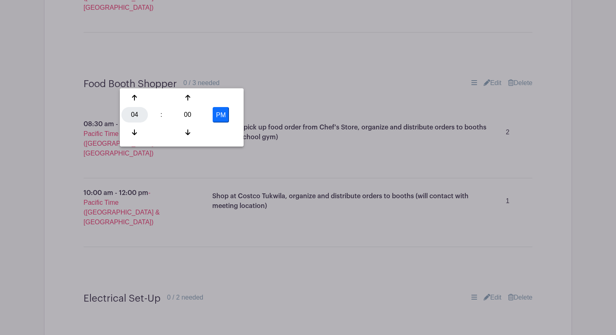
click at [138, 114] on div "04" at bounding box center [134, 114] width 26 height 15
click at [221, 96] on div "03" at bounding box center [225, 97] width 27 height 15
type input "3:00 PM"
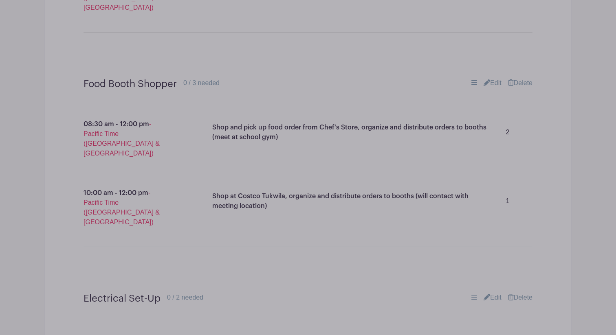
drag, startPoint x: 157, startPoint y: 154, endPoint x: 136, endPoint y: 154, distance: 20.8
type input "Set Up/ Prep"
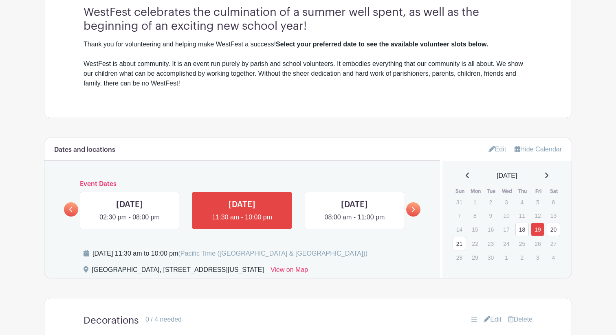
scroll to position [304, 0]
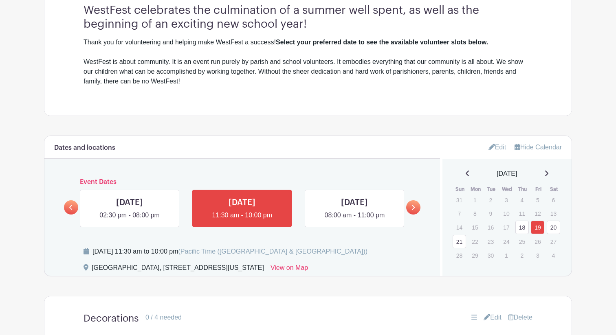
click at [460, 240] on link "21" at bounding box center [458, 241] width 13 height 13
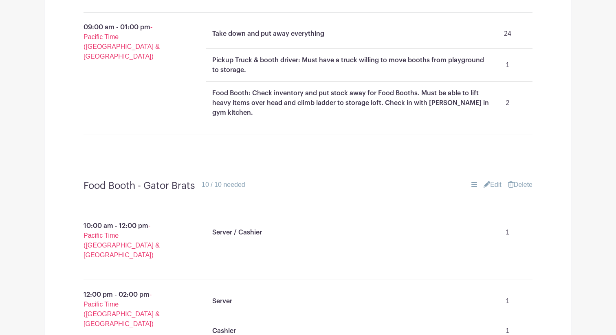
scroll to position [772, 0]
click at [525, 181] on link "Delete" at bounding box center [520, 186] width 24 height 10
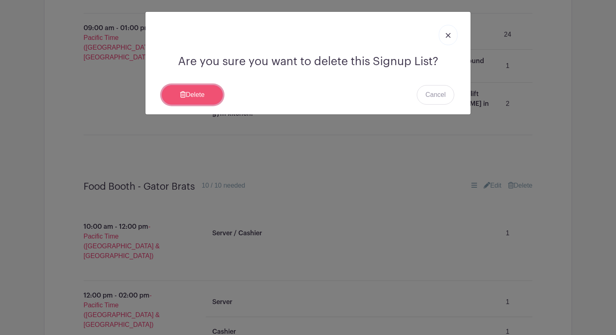
click at [169, 94] on link "Delete" at bounding box center [192, 95] width 61 height 20
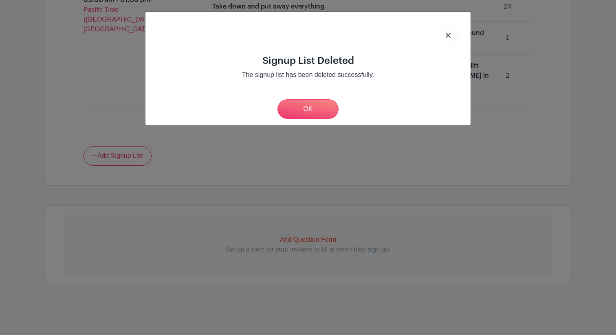
scroll to position [763, 0]
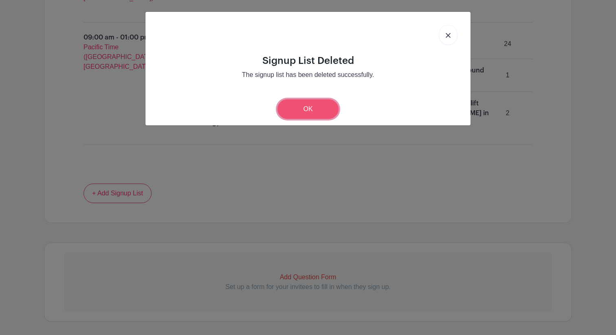
click at [289, 107] on link "OK" at bounding box center [307, 109] width 61 height 20
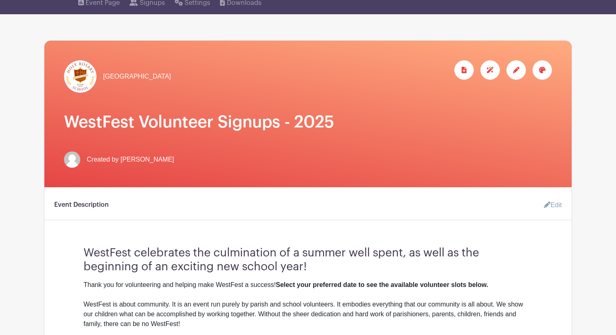
scroll to position [0, 0]
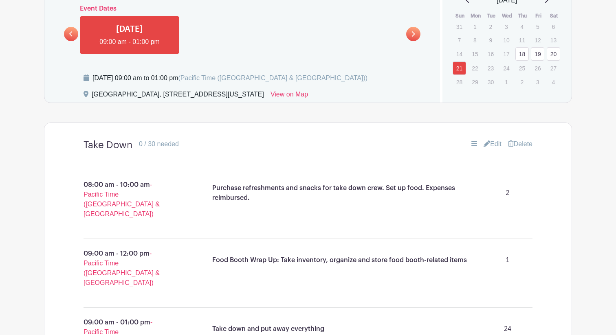
scroll to position [478, 0]
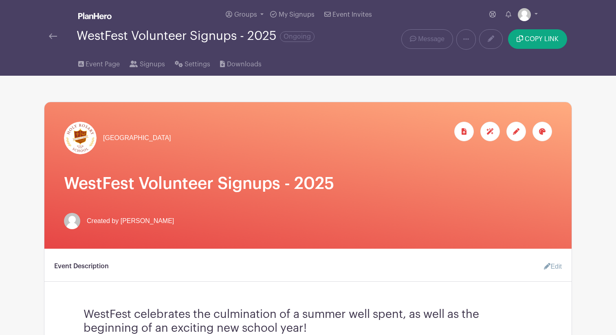
click at [50, 32] on link at bounding box center [53, 36] width 8 height 10
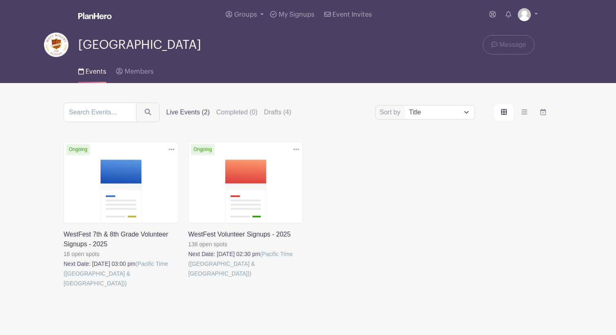
click at [188, 278] on link at bounding box center [188, 278] width 0 height 0
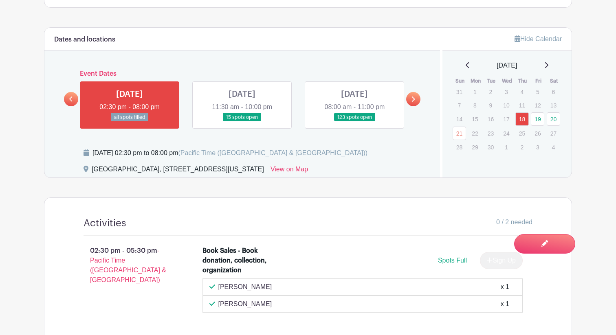
scroll to position [411, 0]
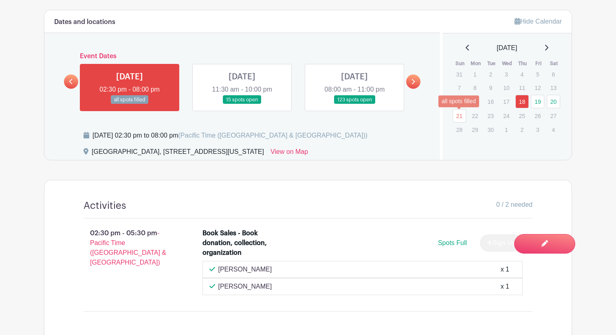
click at [461, 117] on link "21" at bounding box center [458, 115] width 13 height 13
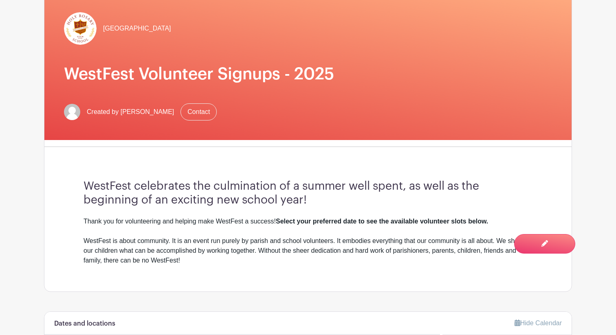
scroll to position [348, 0]
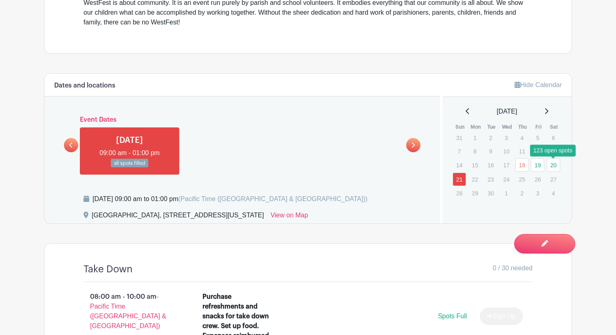
click at [554, 165] on link "20" at bounding box center [552, 164] width 13 height 13
click at [554, 166] on link "20" at bounding box center [552, 164] width 13 height 13
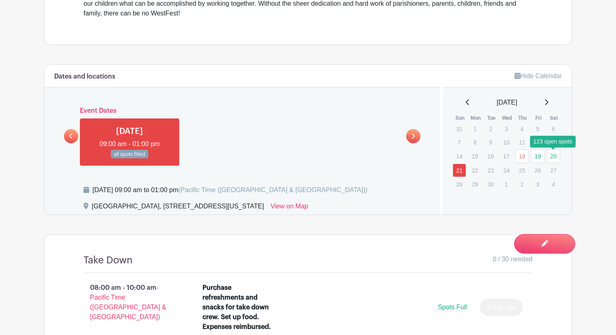
scroll to position [357, 0]
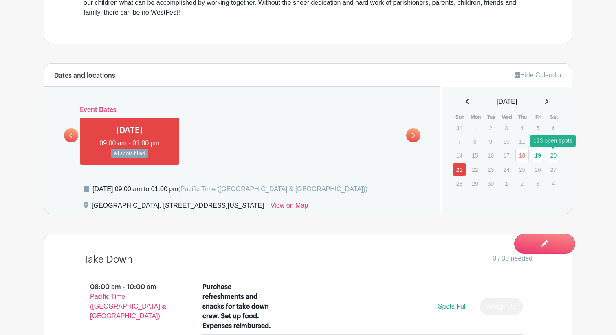
click at [554, 153] on link "20" at bounding box center [552, 155] width 13 height 13
click at [72, 134] on icon at bounding box center [70, 135] width 3 height 5
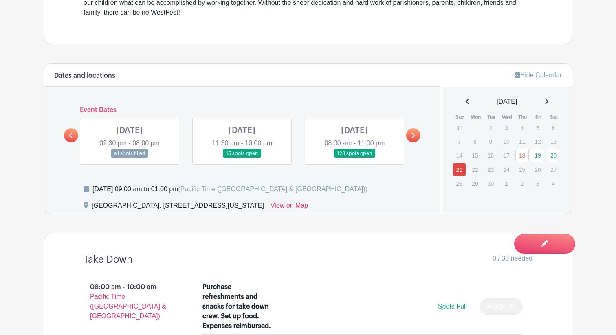
click at [354, 158] on link at bounding box center [354, 158] width 0 height 0
click at [551, 153] on link "20" at bounding box center [552, 155] width 13 height 13
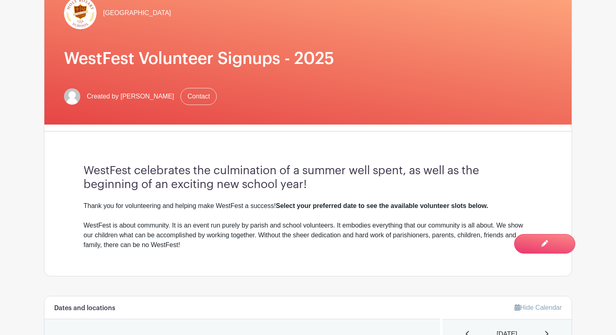
scroll to position [104, 0]
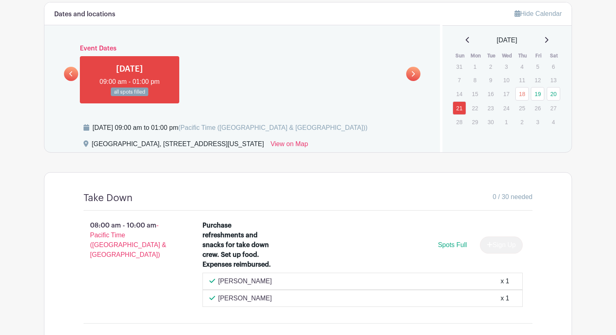
scroll to position [412, 0]
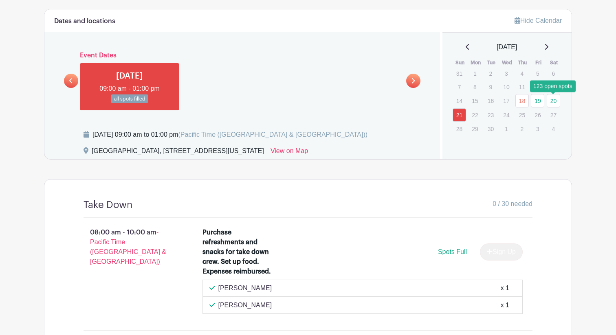
click at [555, 102] on link "20" at bounding box center [552, 100] width 13 height 13
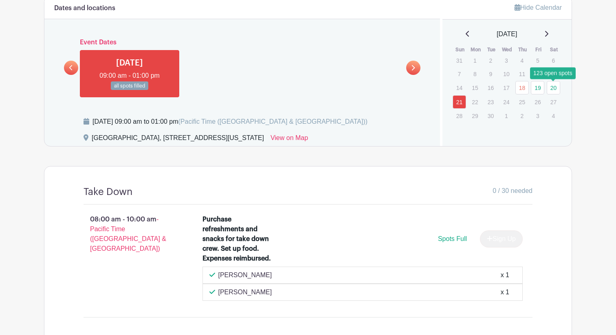
scroll to position [411, 0]
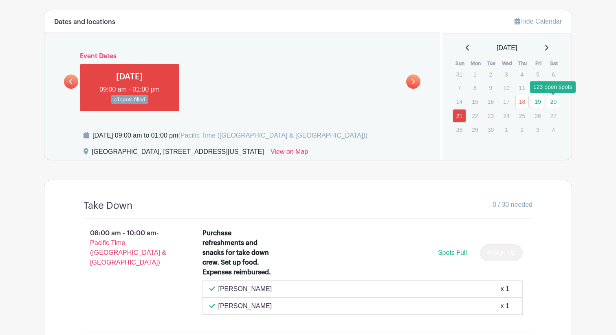
click at [552, 98] on link "20" at bounding box center [552, 101] width 13 height 13
click at [552, 100] on link "20" at bounding box center [552, 101] width 13 height 13
click at [68, 85] on link at bounding box center [71, 82] width 14 height 14
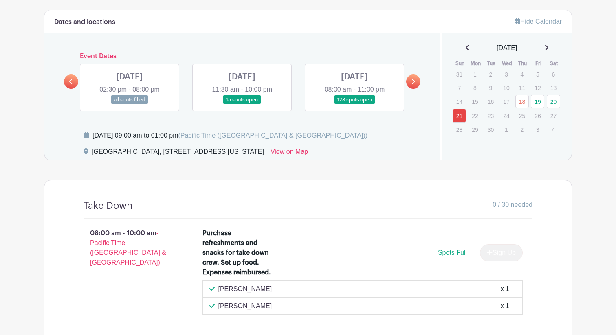
click at [354, 104] on link at bounding box center [354, 104] width 0 height 0
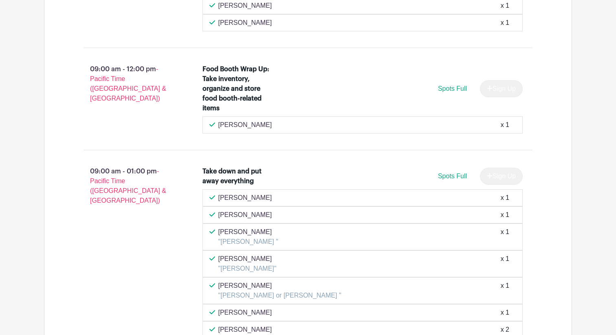
scroll to position [695, 0]
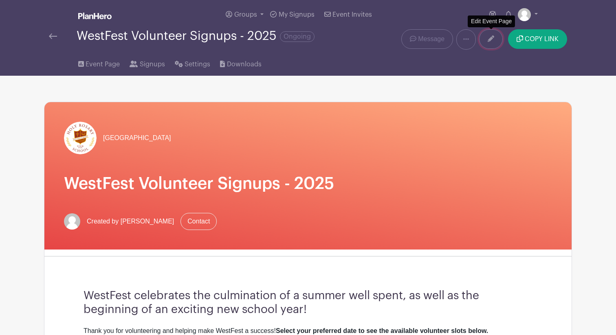
click at [489, 40] on icon at bounding box center [490, 38] width 7 height 7
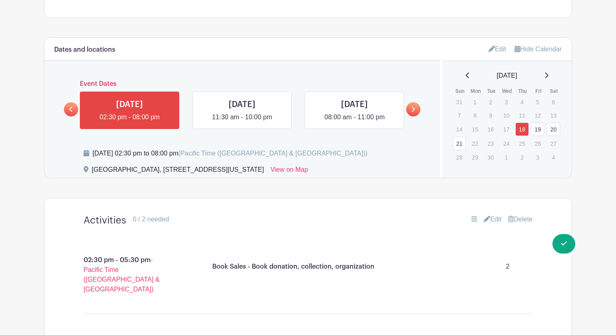
scroll to position [360, 0]
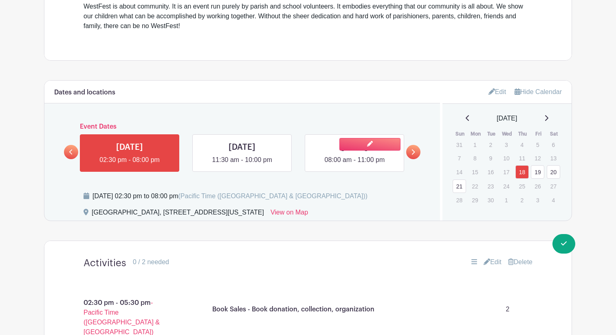
click at [354, 165] on link at bounding box center [354, 165] width 0 height 0
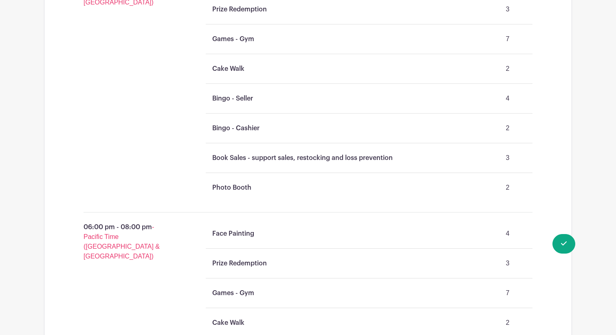
scroll to position [1590, 0]
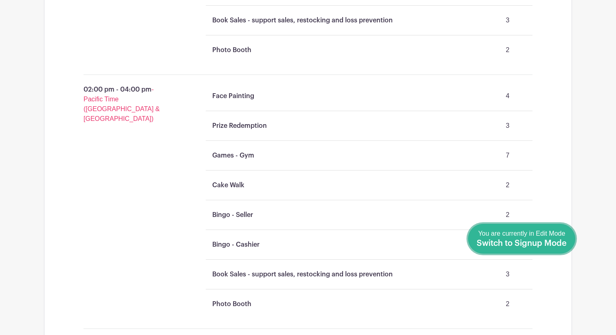
click at [568, 245] on link "Done Editing You are currently in Edit Mode Switch to Signup Mode" at bounding box center [521, 239] width 107 height 30
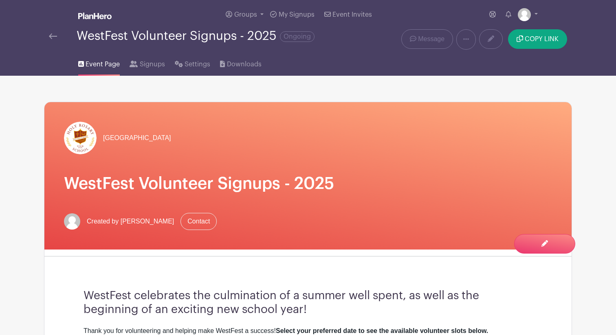
click at [57, 39] on img at bounding box center [53, 36] width 8 height 6
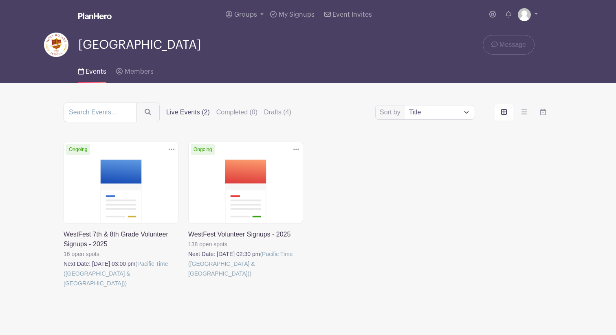
click at [188, 278] on link at bounding box center [188, 278] width 0 height 0
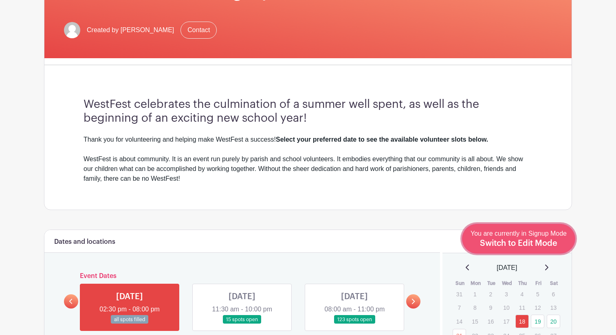
click at [551, 249] on link "Edit Event You are currently in Signup Mode Switch to Edit Mode" at bounding box center [518, 239] width 113 height 30
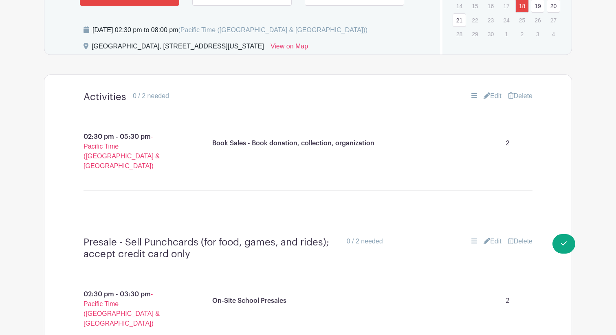
scroll to position [525, 0]
click at [491, 94] on link "Edit" at bounding box center [492, 97] width 18 height 10
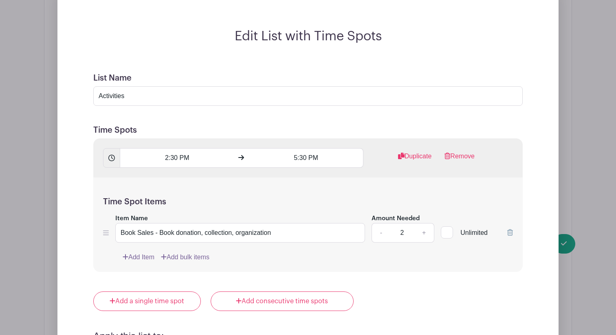
scroll to position [645, 0]
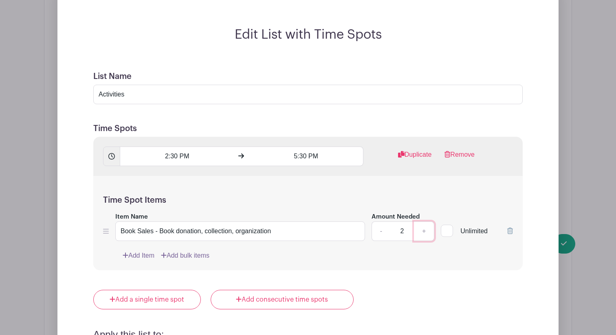
click at [425, 232] on link "+" at bounding box center [424, 231] width 20 height 20
type input "4"
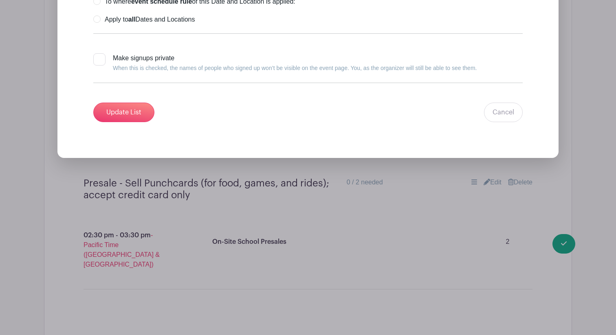
scroll to position [1052, 0]
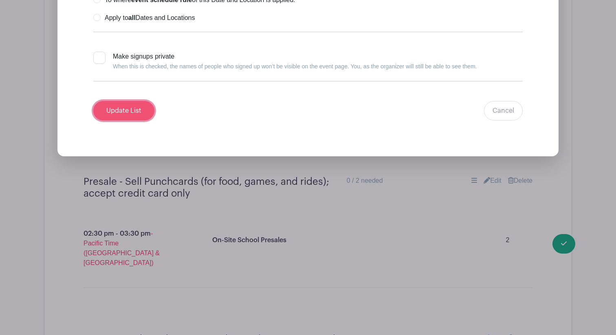
click at [125, 110] on input "Update List" at bounding box center [123, 111] width 61 height 20
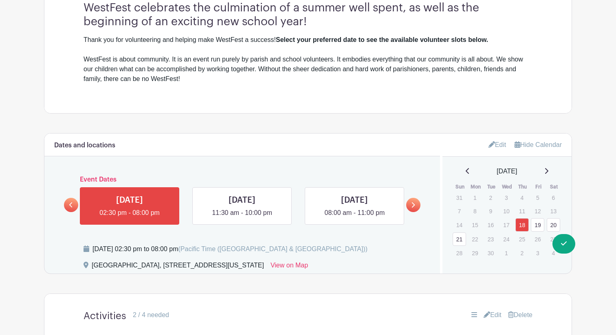
scroll to position [303, 0]
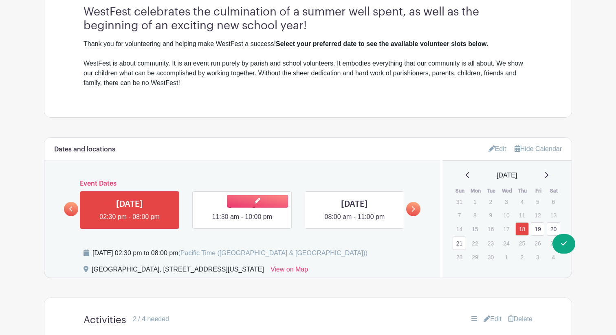
click at [242, 222] on link at bounding box center [242, 222] width 0 height 0
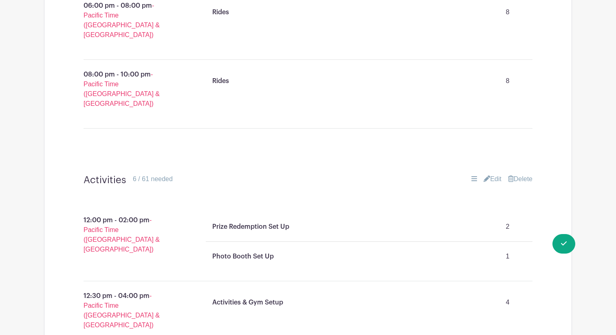
scroll to position [853, 0]
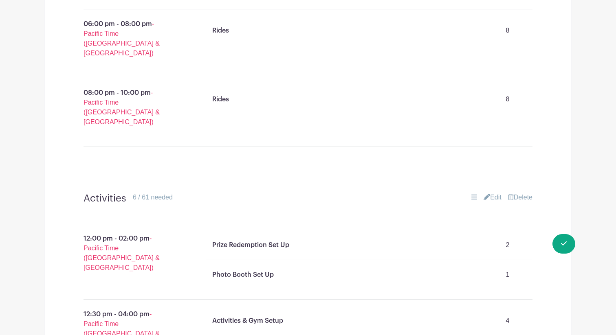
click at [491, 193] on link "Edit" at bounding box center [492, 198] width 18 height 10
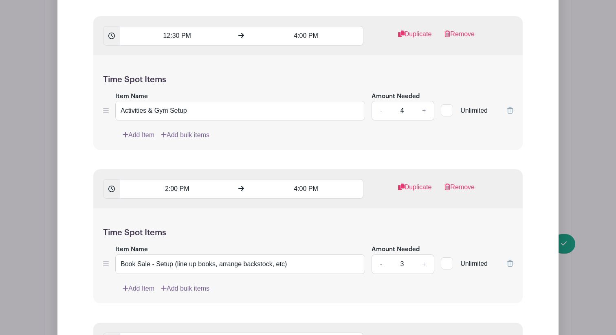
scroll to position [1393, 0]
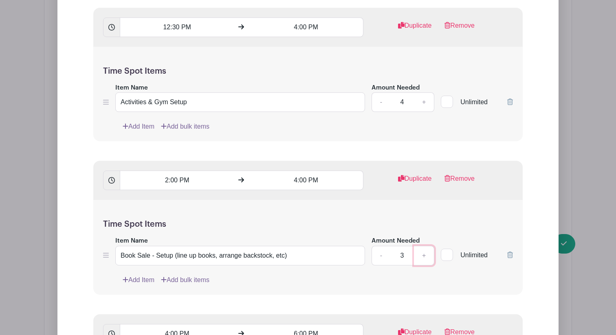
click at [425, 246] on link "+" at bounding box center [424, 256] width 20 height 20
type input "4"
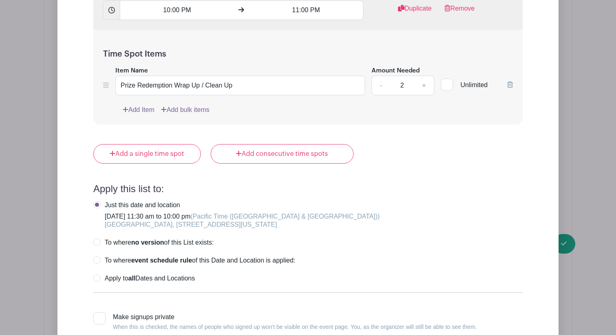
scroll to position [2835, 0]
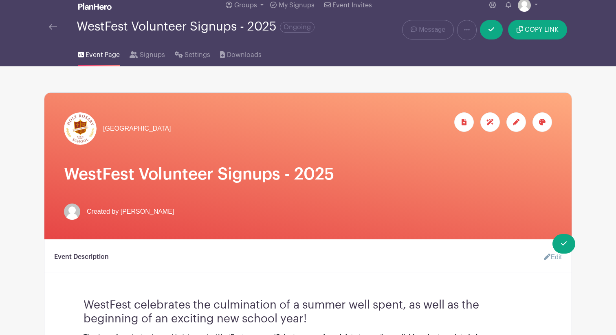
scroll to position [0, 0]
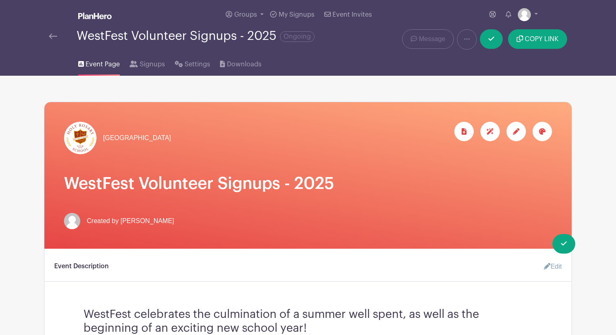
click at [51, 36] on img at bounding box center [53, 36] width 8 height 6
